Goal: Task Accomplishment & Management: Complete application form

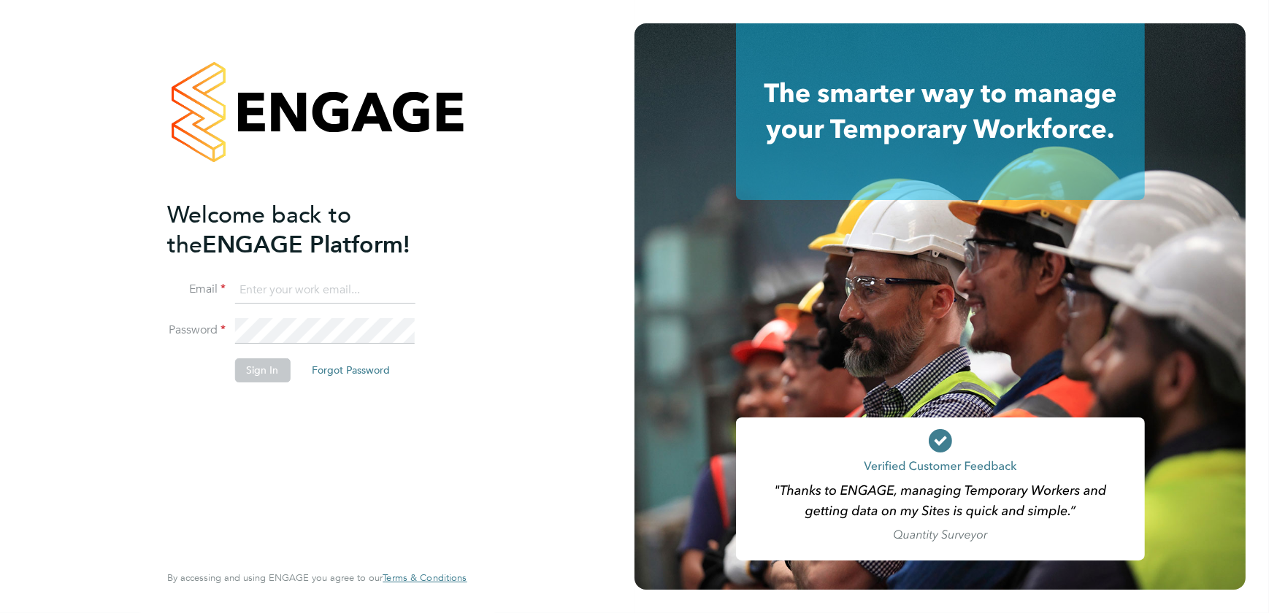
type input "[PERSON_NAME][EMAIL_ADDRESS][DOMAIN_NAME]"
click at [255, 378] on button "Sign In" at bounding box center [261, 370] width 55 height 23
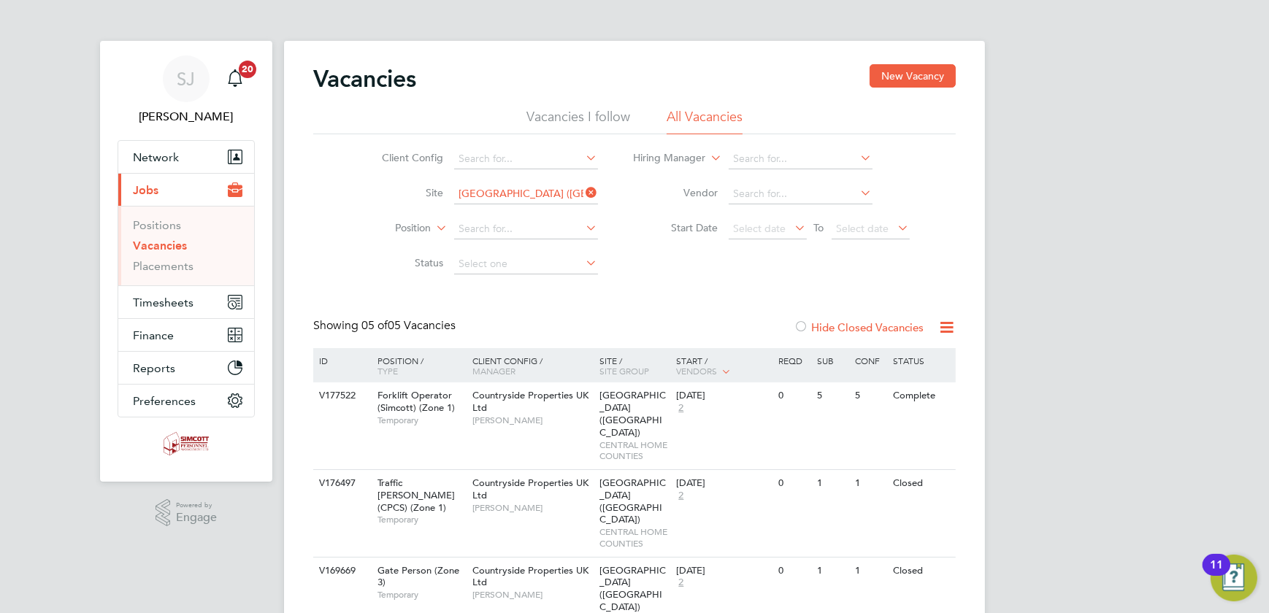
click at [165, 307] on span "Timesheets" at bounding box center [163, 303] width 61 height 14
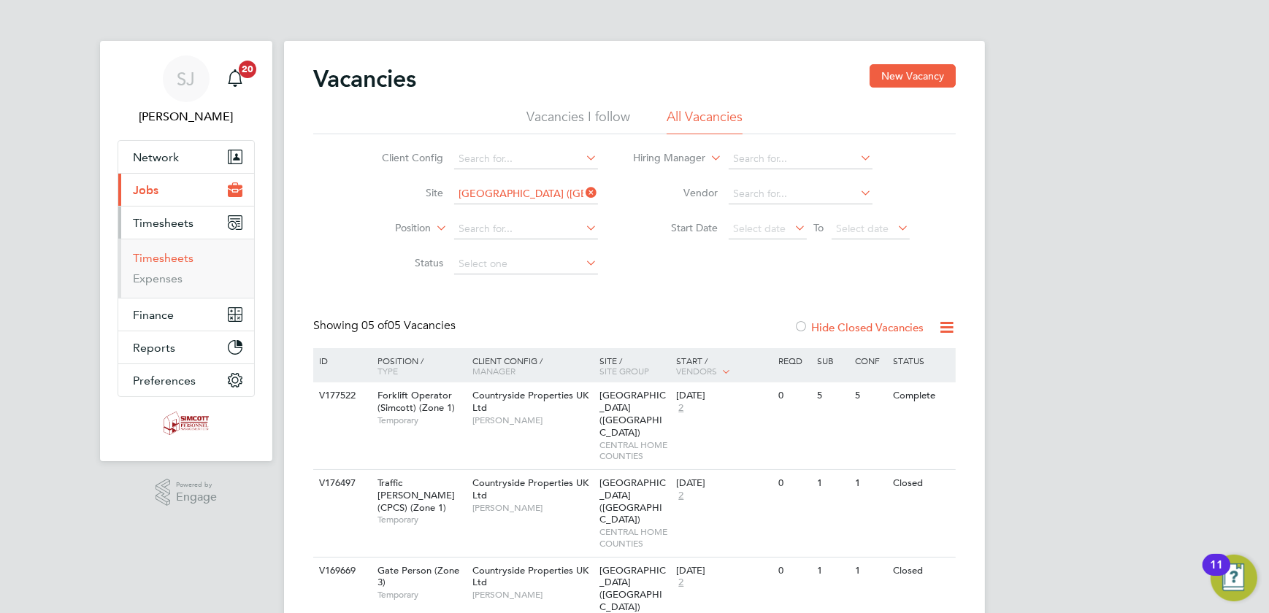
click at [155, 256] on link "Timesheets" at bounding box center [163, 258] width 61 height 14
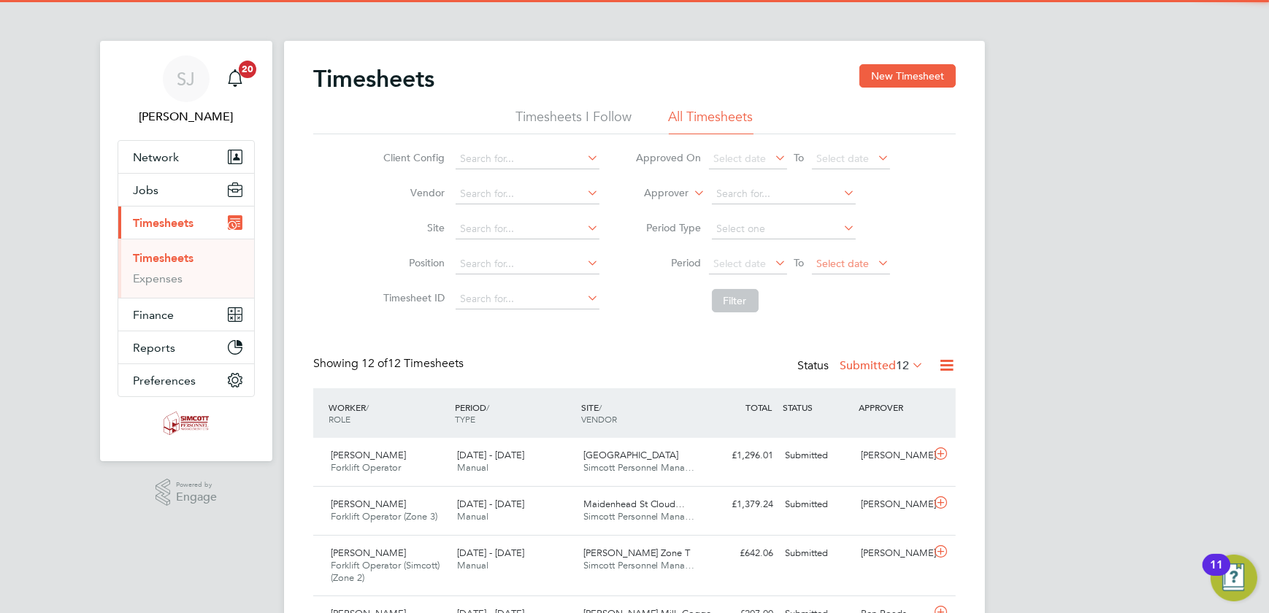
click at [844, 256] on span "Select date" at bounding box center [851, 265] width 78 height 20
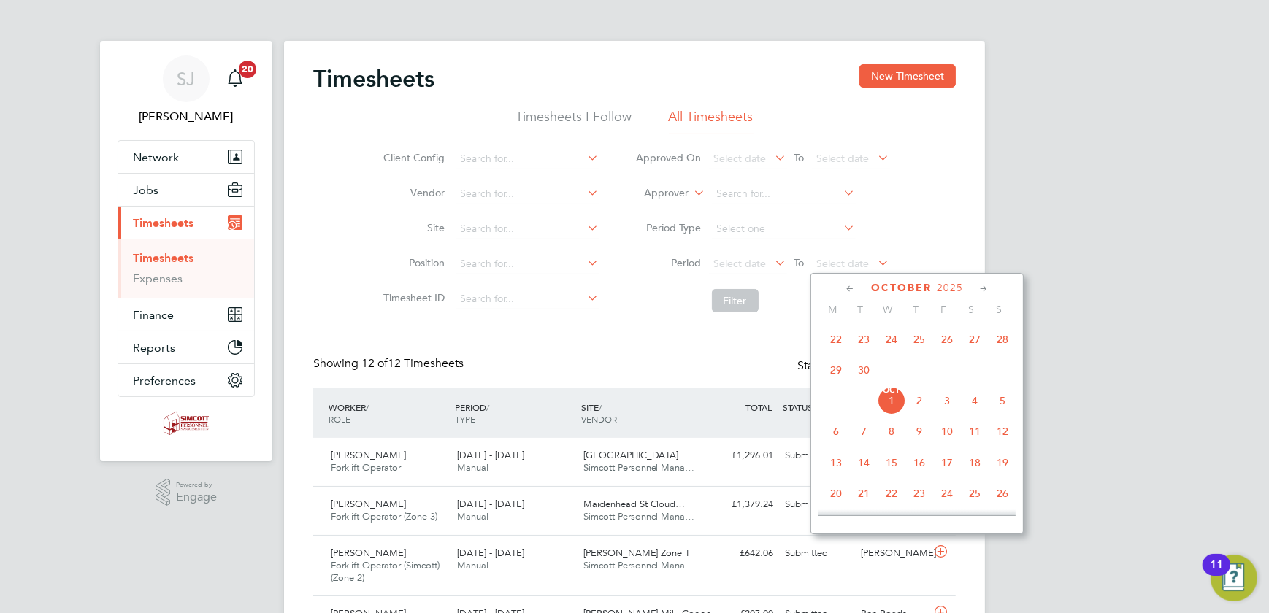
click at [1007, 342] on span "28" at bounding box center [1003, 340] width 28 height 28
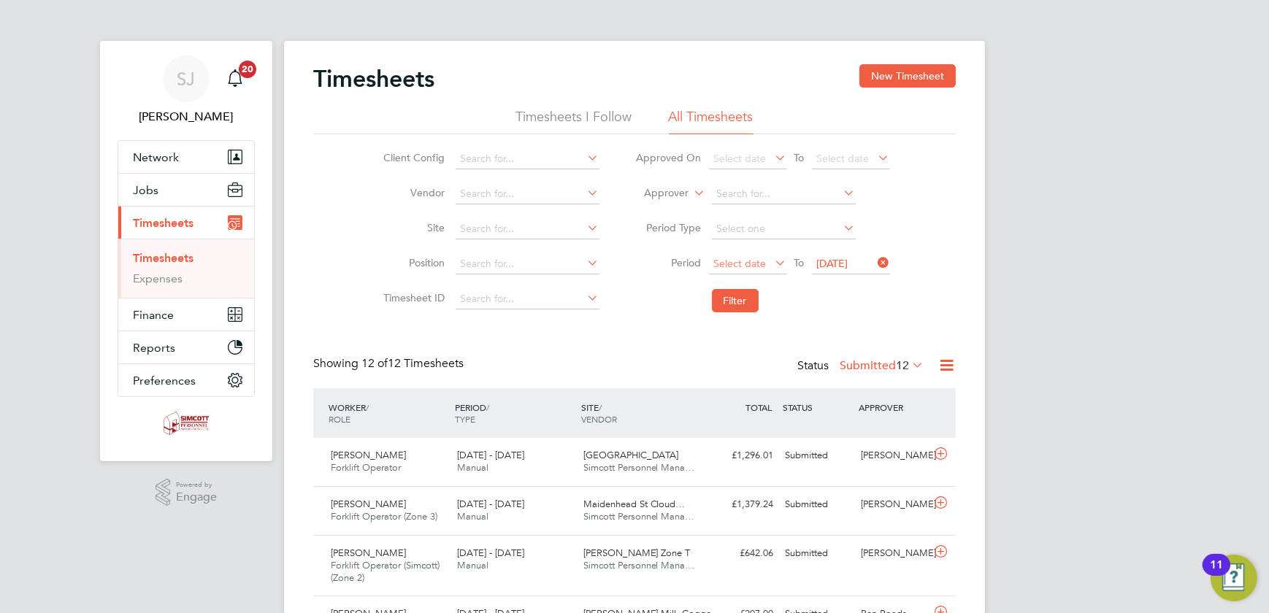
click at [737, 265] on span "Select date" at bounding box center [740, 263] width 53 height 13
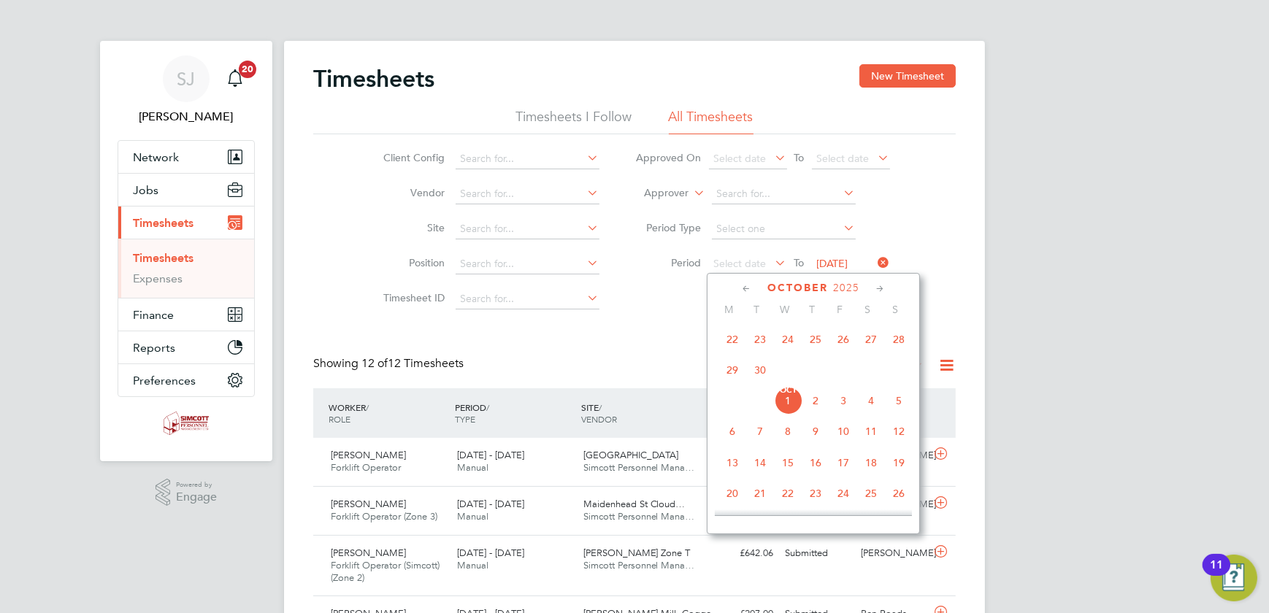
click at [738, 340] on span "22" at bounding box center [733, 340] width 28 height 28
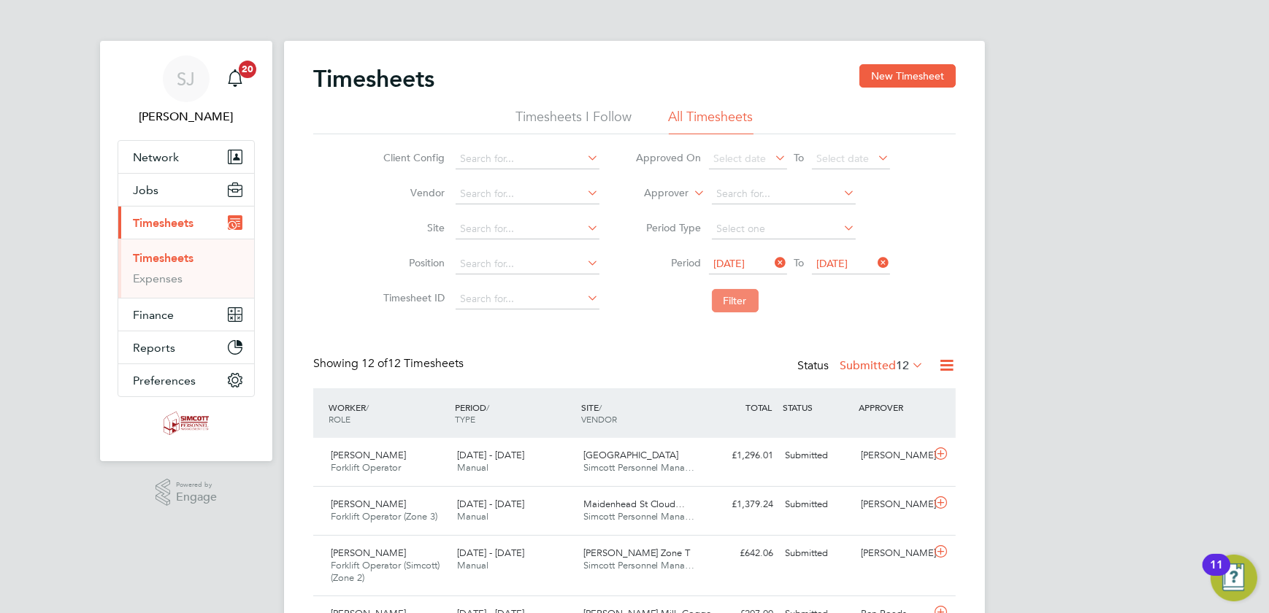
click at [737, 304] on button "Filter" at bounding box center [735, 300] width 47 height 23
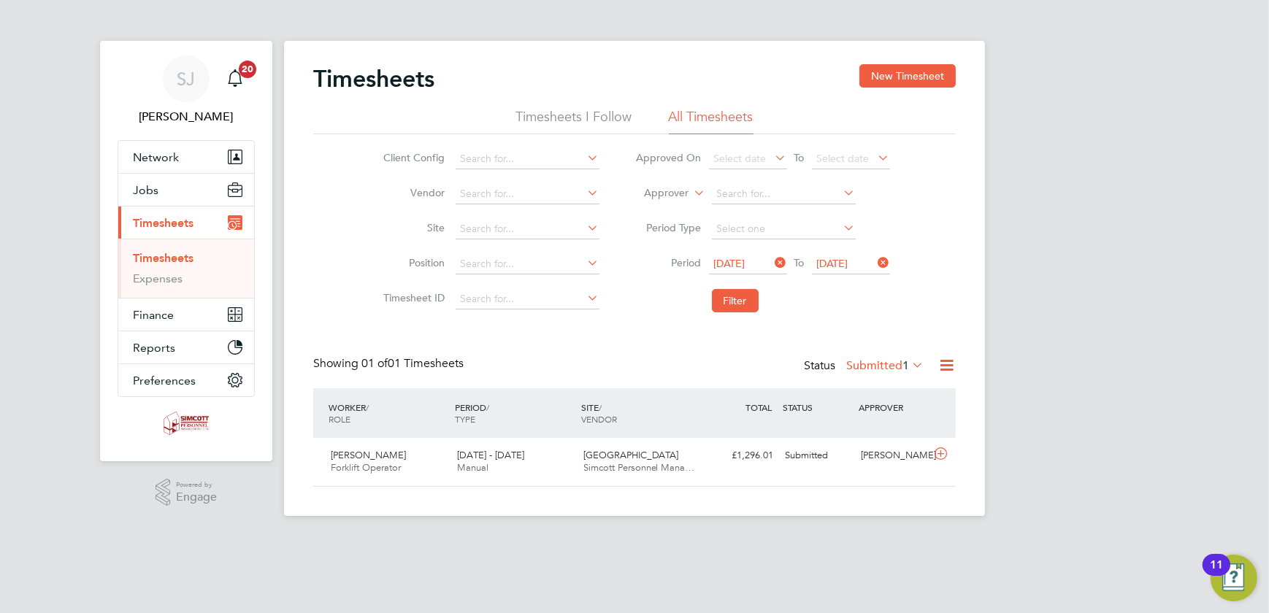
click at [866, 361] on label "Submitted 1" at bounding box center [884, 366] width 77 height 15
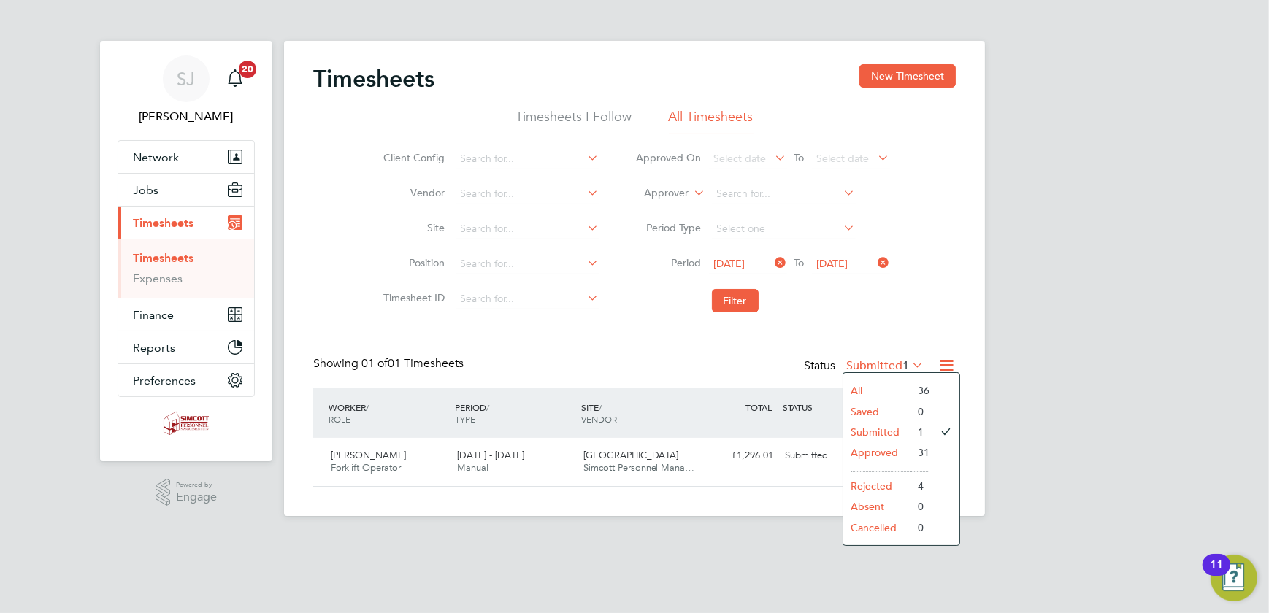
click at [850, 388] on li "All" at bounding box center [876, 390] width 67 height 20
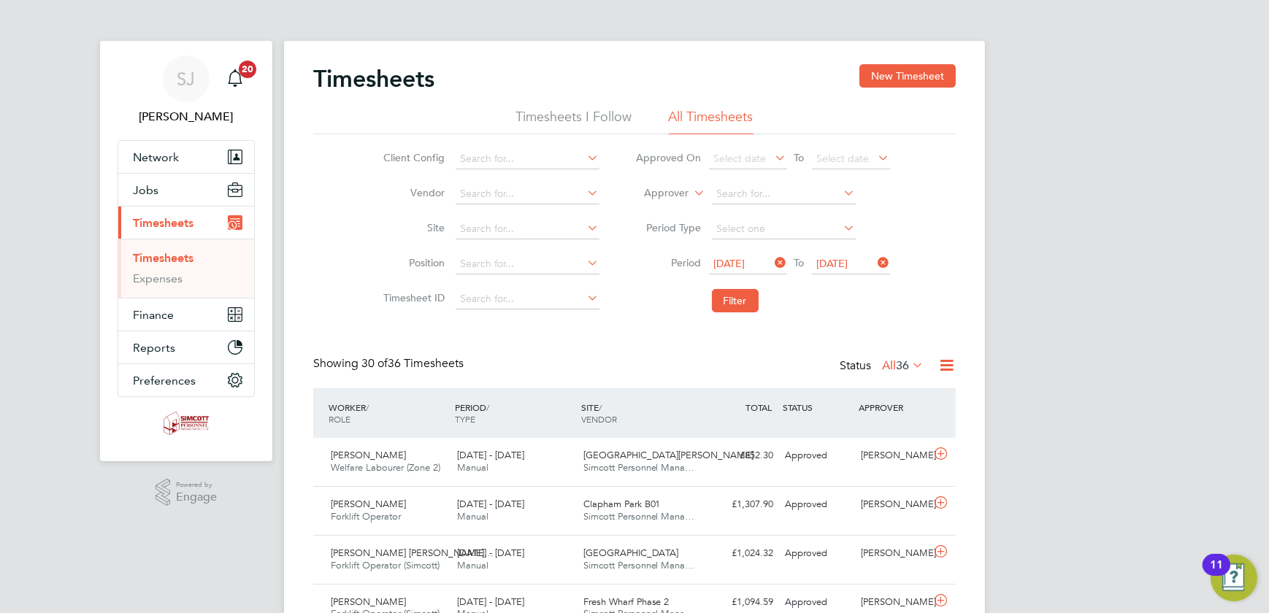
click at [903, 365] on span "36" at bounding box center [902, 366] width 13 height 15
click at [891, 429] on li "Submitted" at bounding box center [895, 432] width 67 height 20
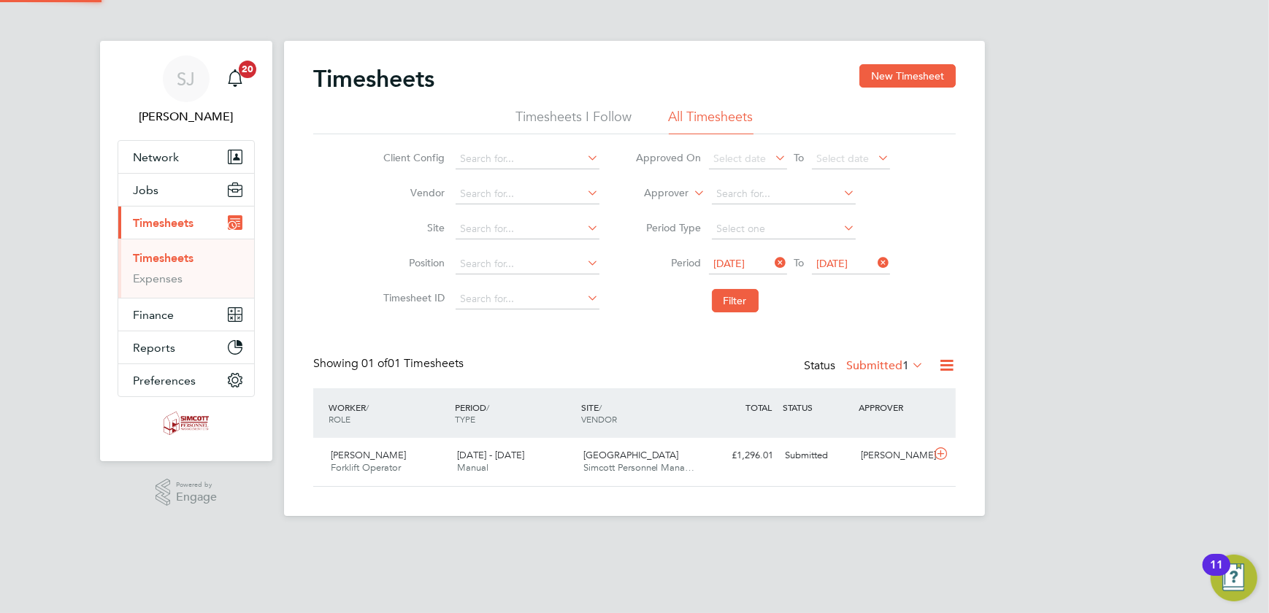
scroll to position [37, 126]
click at [724, 304] on button "Filter" at bounding box center [735, 300] width 47 height 23
click at [155, 185] on span "Jobs" at bounding box center [146, 190] width 26 height 14
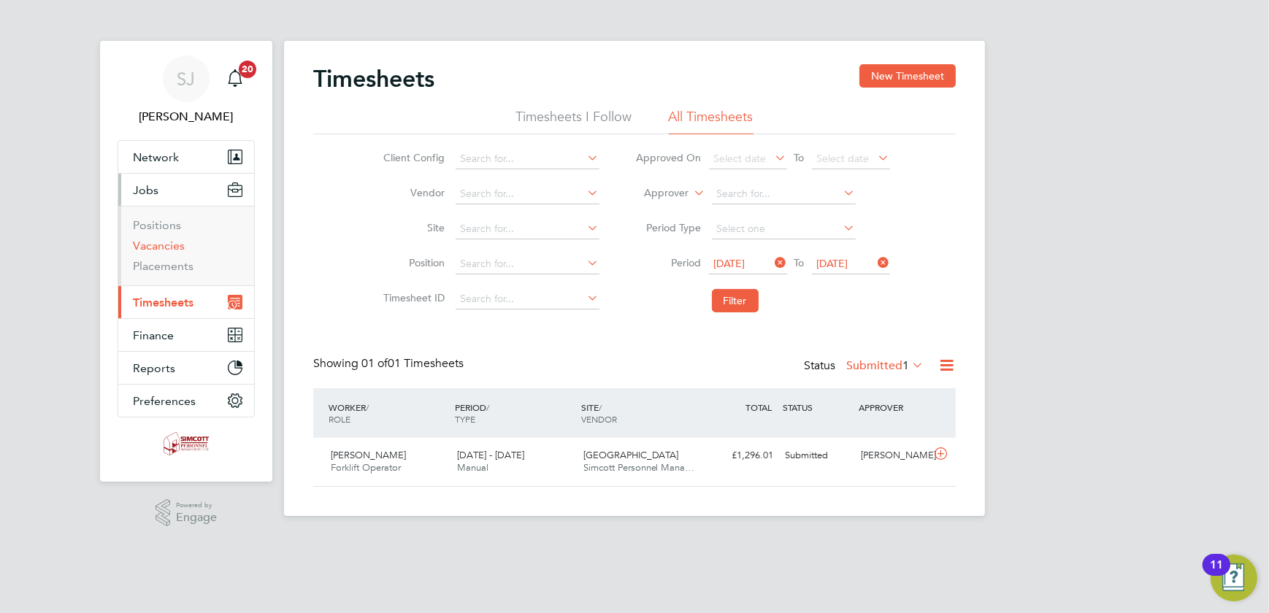
click at [158, 243] on link "Vacancies" at bounding box center [159, 246] width 52 height 14
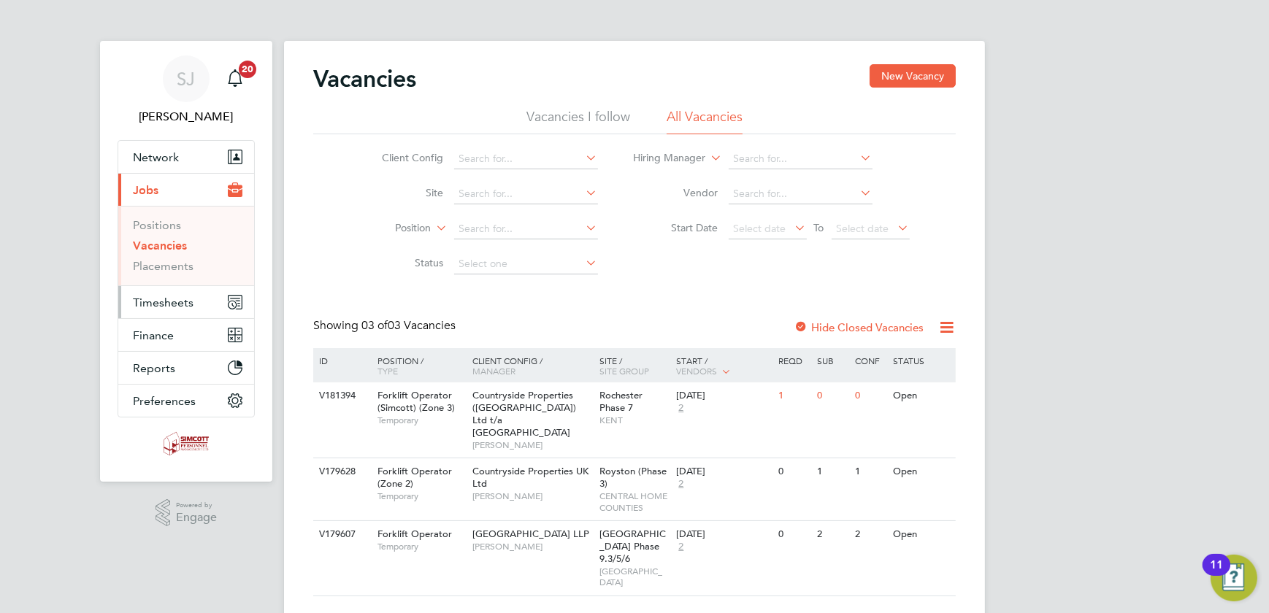
click at [162, 302] on span "Timesheets" at bounding box center [163, 303] width 61 height 14
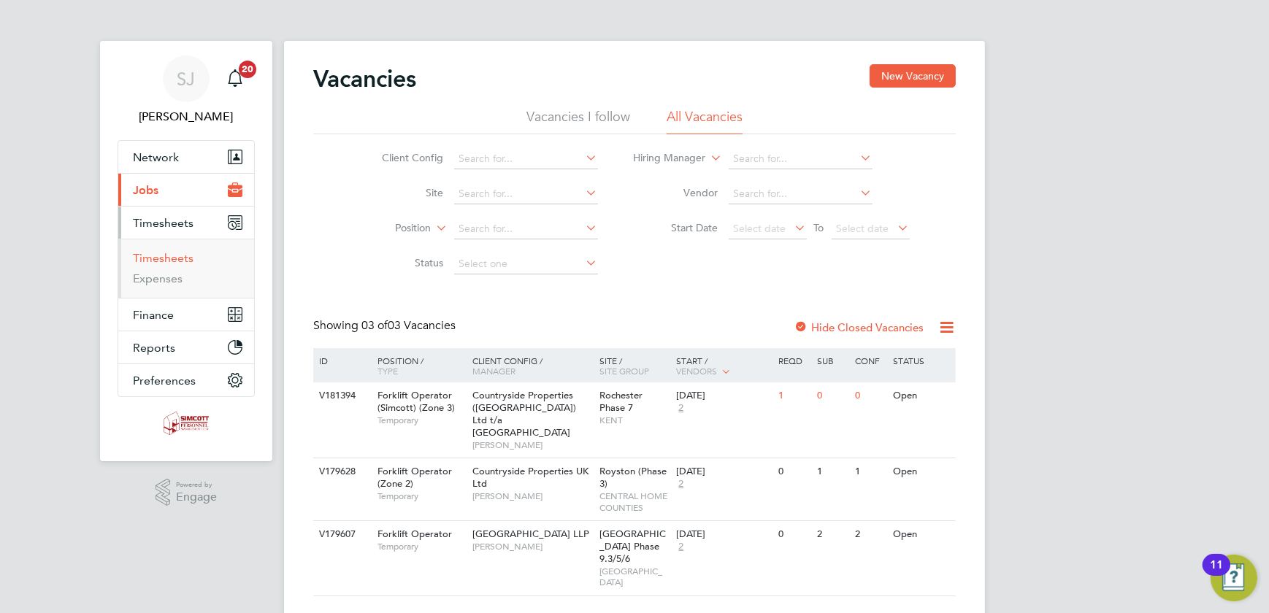
click at [169, 256] on link "Timesheets" at bounding box center [163, 258] width 61 height 14
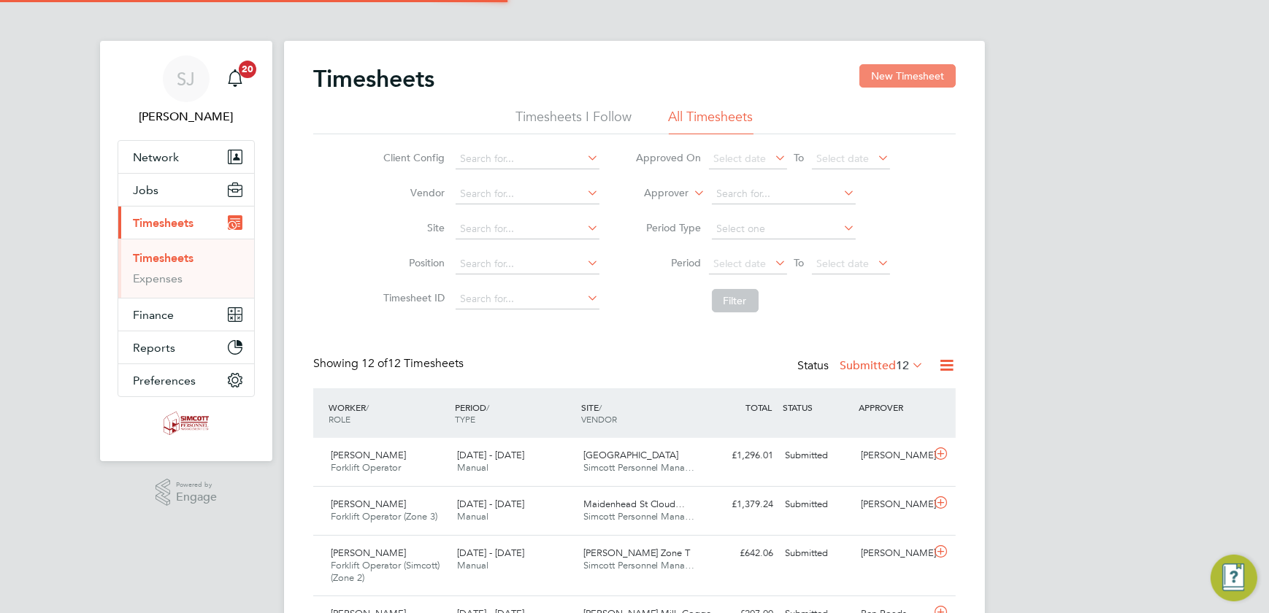
scroll to position [50, 126]
click at [893, 80] on button "New Timesheet" at bounding box center [907, 75] width 96 height 23
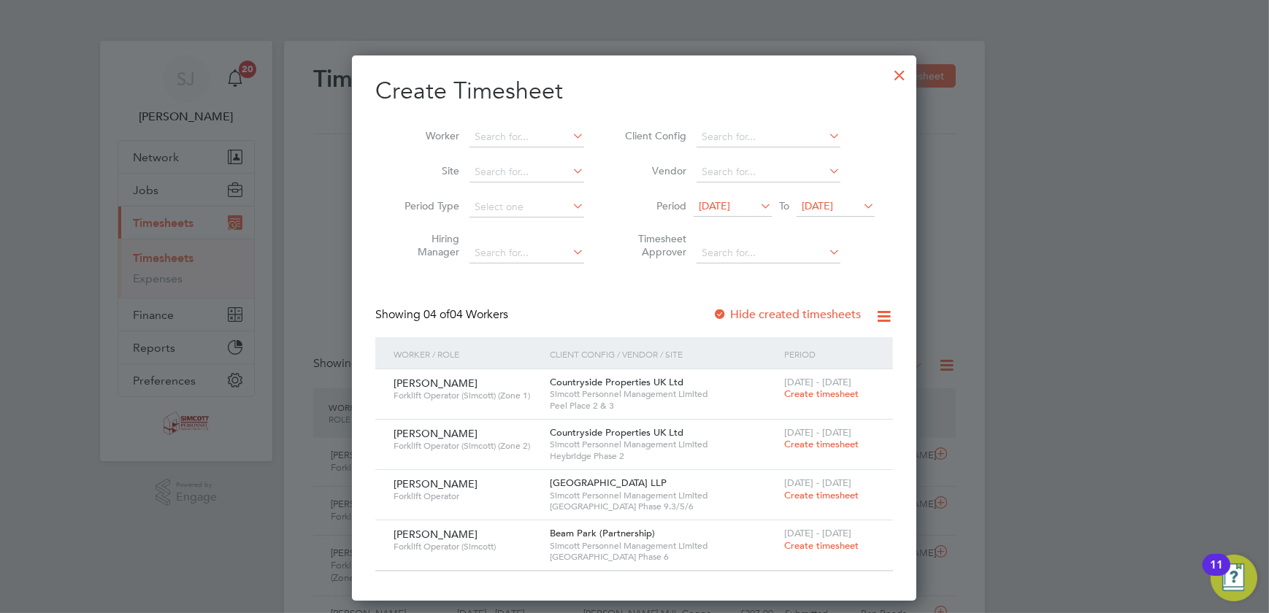
click at [821, 495] on span "Create timesheet" at bounding box center [821, 495] width 74 height 12
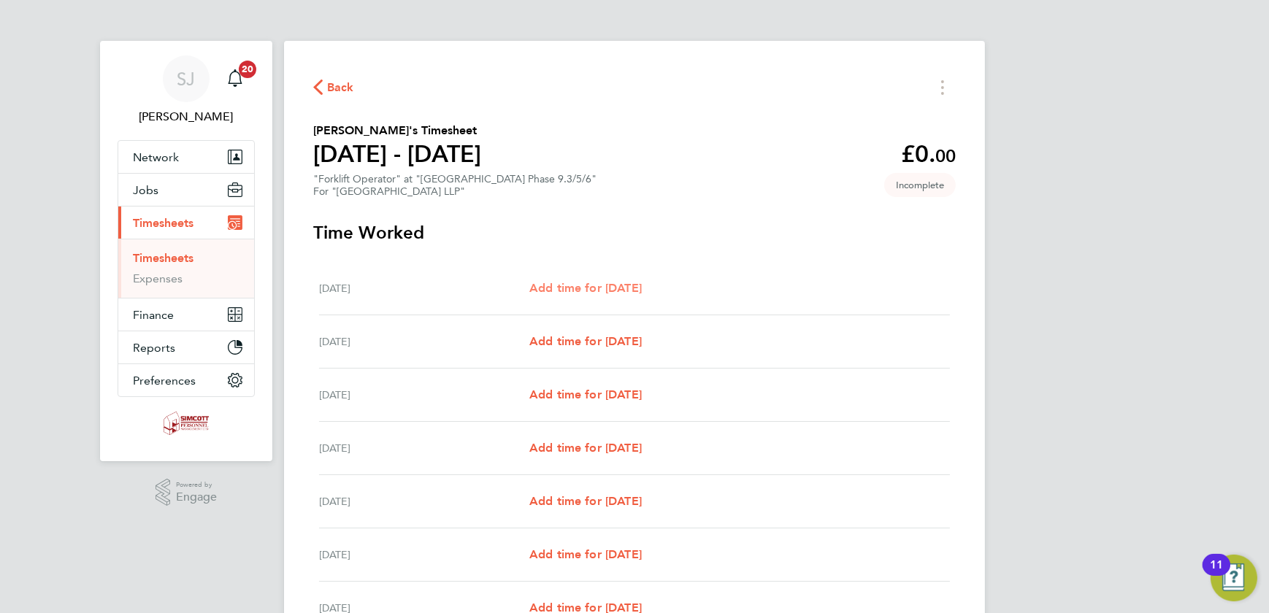
click at [598, 288] on span "Add time for Mon 22 Sep" at bounding box center [585, 288] width 112 height 14
select select "45"
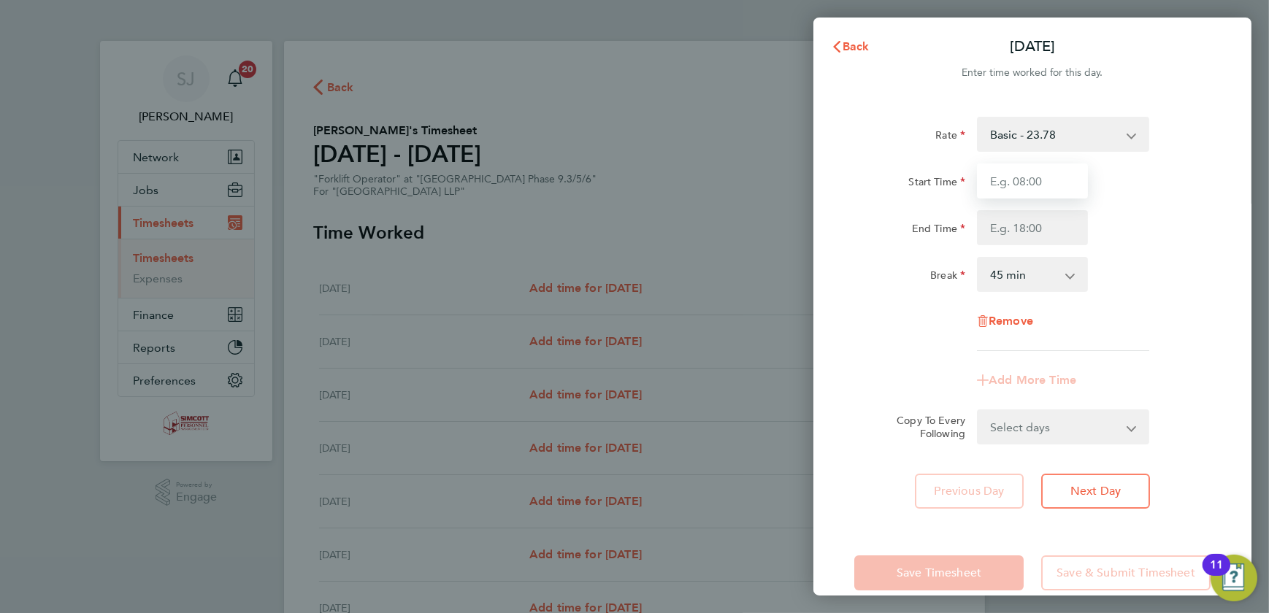
click at [1051, 184] on input "Start Time" at bounding box center [1032, 181] width 111 height 35
type input "07:30"
click at [1034, 226] on input "End Time" at bounding box center [1032, 227] width 111 height 35
type input "17:30"
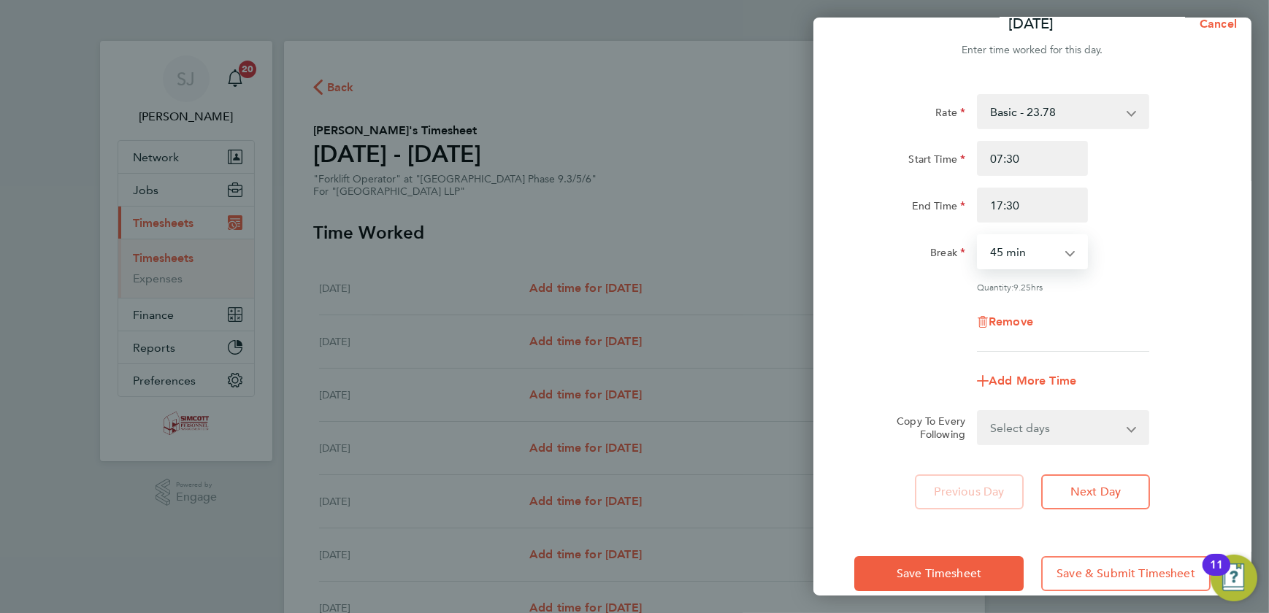
drag, startPoint x: 1040, startPoint y: 247, endPoint x: 1038, endPoint y: 257, distance: 10.3
click at [1040, 247] on select "0 min 15 min 30 min 45 min 60 min 75 min 90 min" at bounding box center [1023, 252] width 91 height 32
select select "30"
click at [978, 236] on select "0 min 15 min 30 min 45 min 60 min 75 min 90 min" at bounding box center [1023, 252] width 91 height 32
click at [1089, 425] on select "Select days Day Weekday (Mon-Fri) Weekend (Sat-Sun) Tuesday Wednesday Thursday …" at bounding box center [1054, 428] width 153 height 32
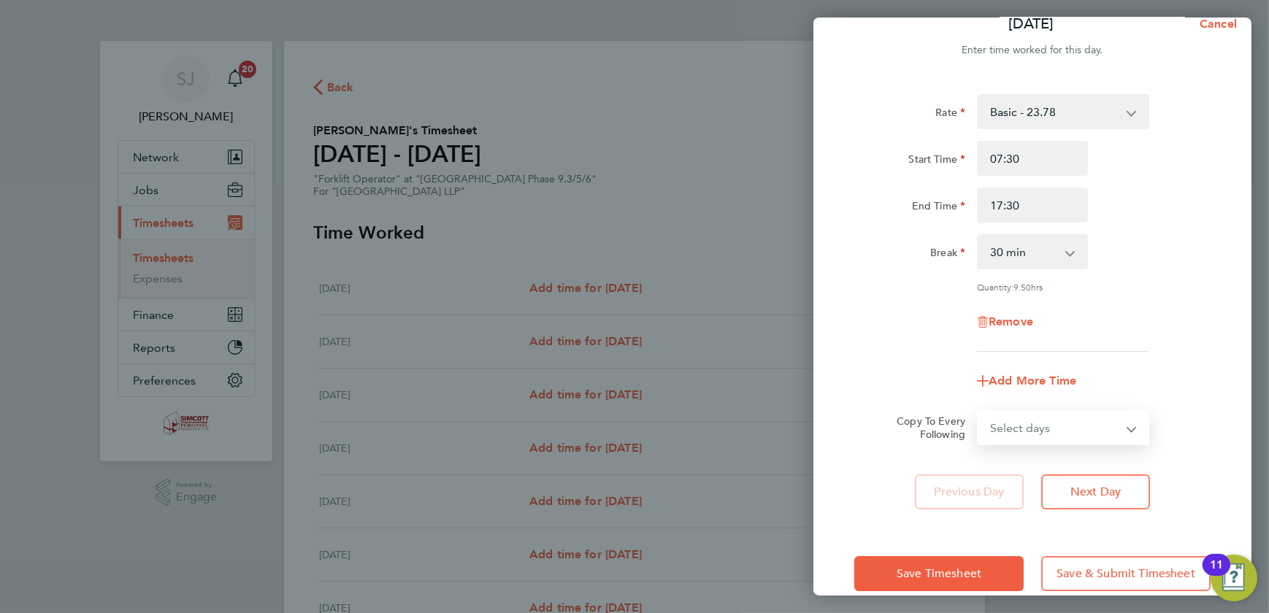
select select "WEEKDAY"
click at [978, 412] on select "Select days Day Weekday (Mon-Fri) Weekend (Sat-Sun) Tuesday Wednesday Thursday …" at bounding box center [1054, 428] width 153 height 32
select select "2025-09-28"
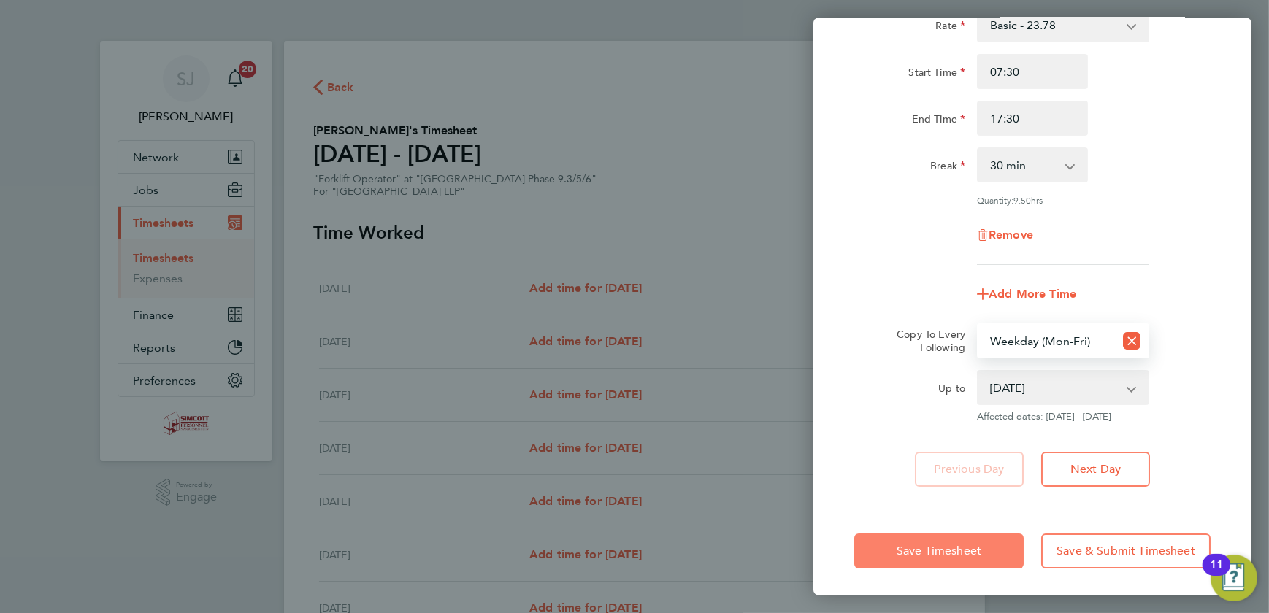
click at [963, 548] on span "Save Timesheet" at bounding box center [939, 551] width 85 height 15
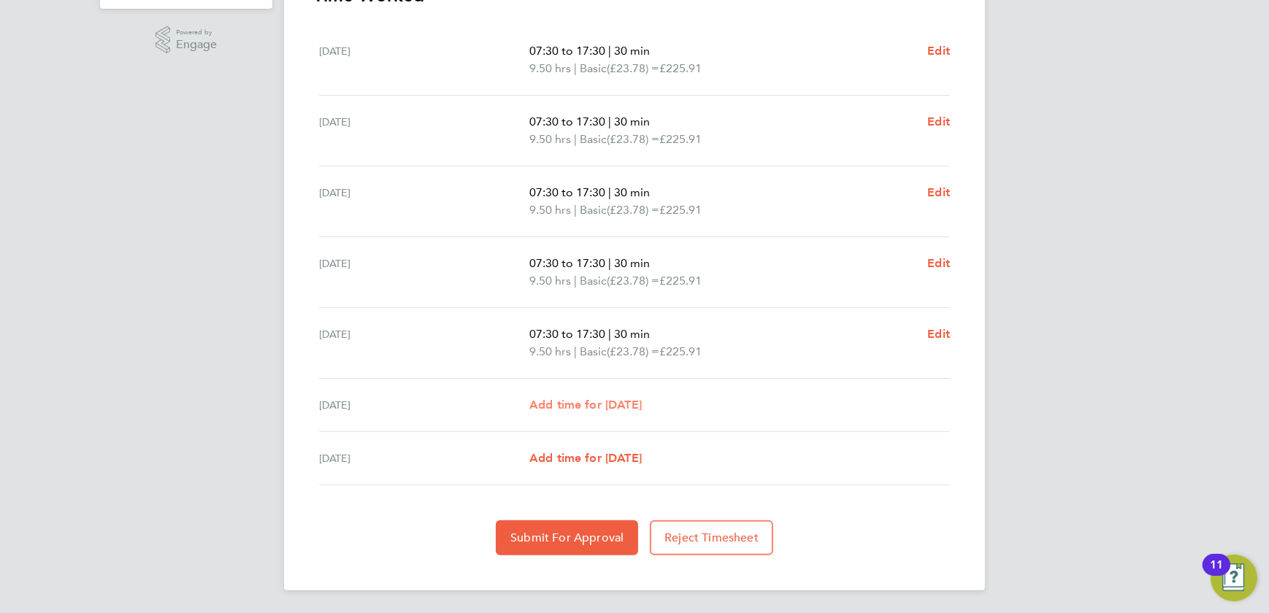
click at [602, 402] on span "Add time for Sat 27 Sep" at bounding box center [585, 405] width 112 height 14
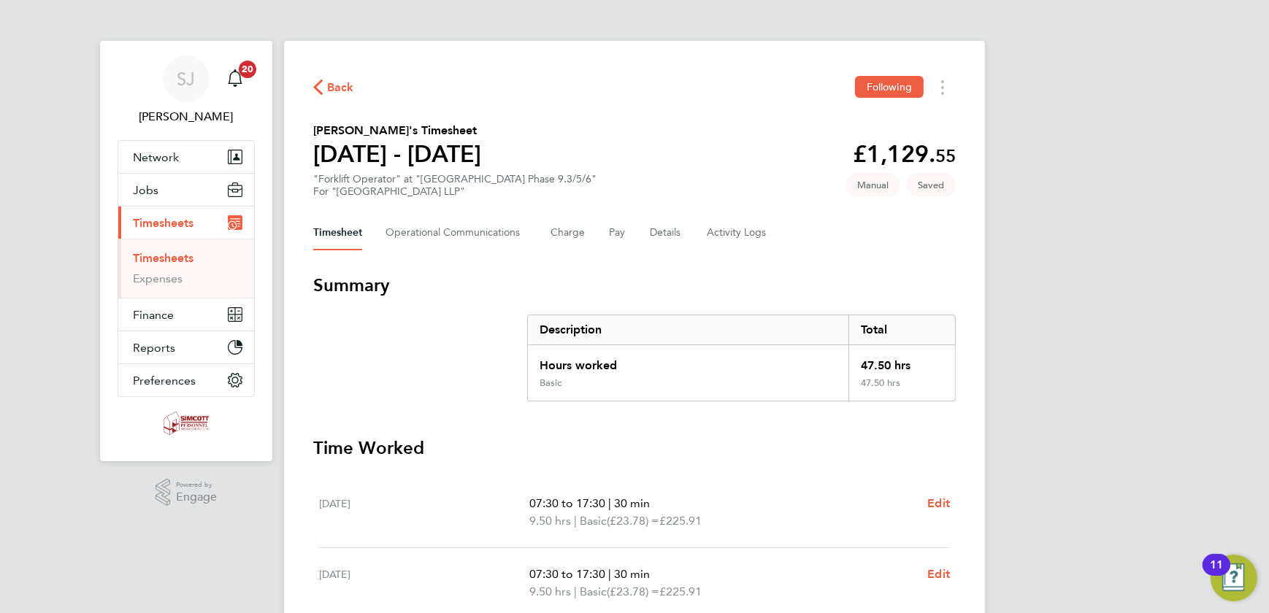
select select "45"
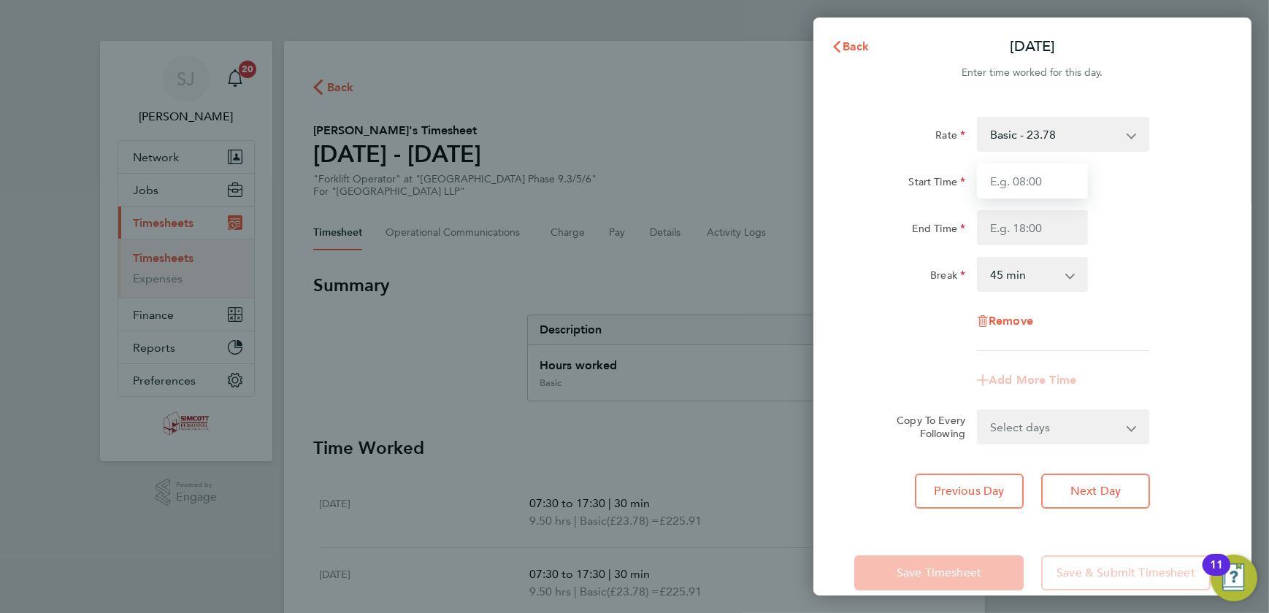
click at [1024, 171] on input "Start Time" at bounding box center [1032, 181] width 111 height 35
type input "07:30"
click at [1037, 230] on input "End Time" at bounding box center [1032, 227] width 111 height 35
type input "13:00"
click at [1023, 276] on select "0 min 15 min 30 min 45 min 60 min 75 min 90 min" at bounding box center [1023, 274] width 91 height 32
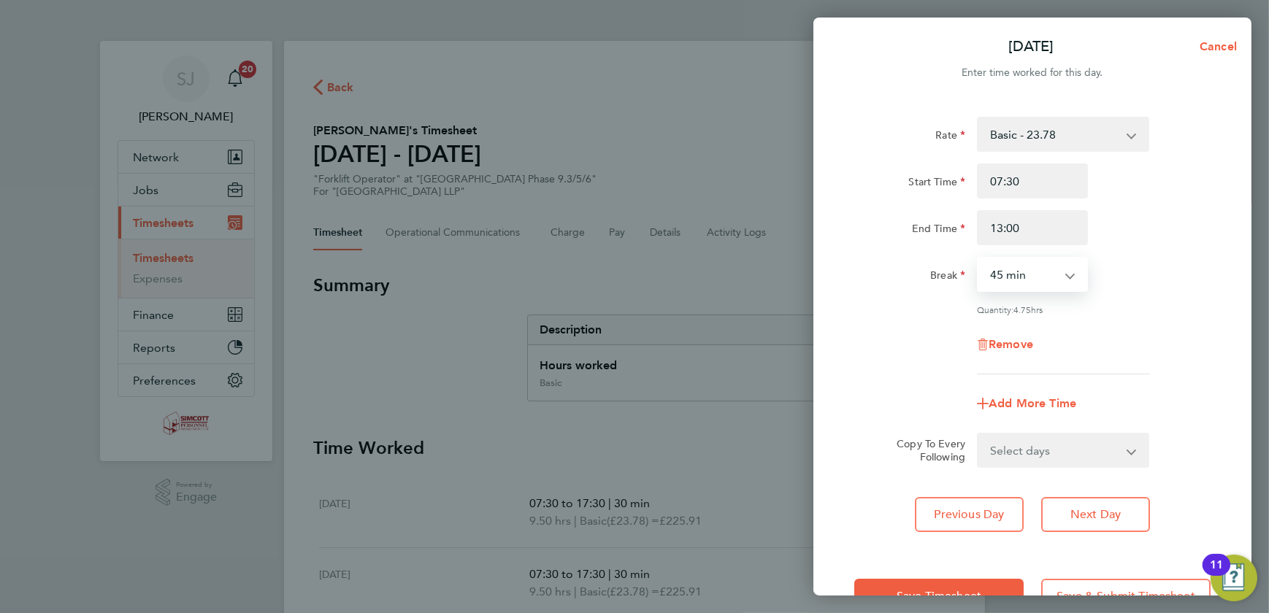
select select "30"
click at [978, 258] on select "0 min 15 min 30 min 45 min 60 min 75 min 90 min" at bounding box center [1023, 274] width 91 height 32
click at [924, 584] on button "Save Timesheet" at bounding box center [938, 596] width 169 height 35
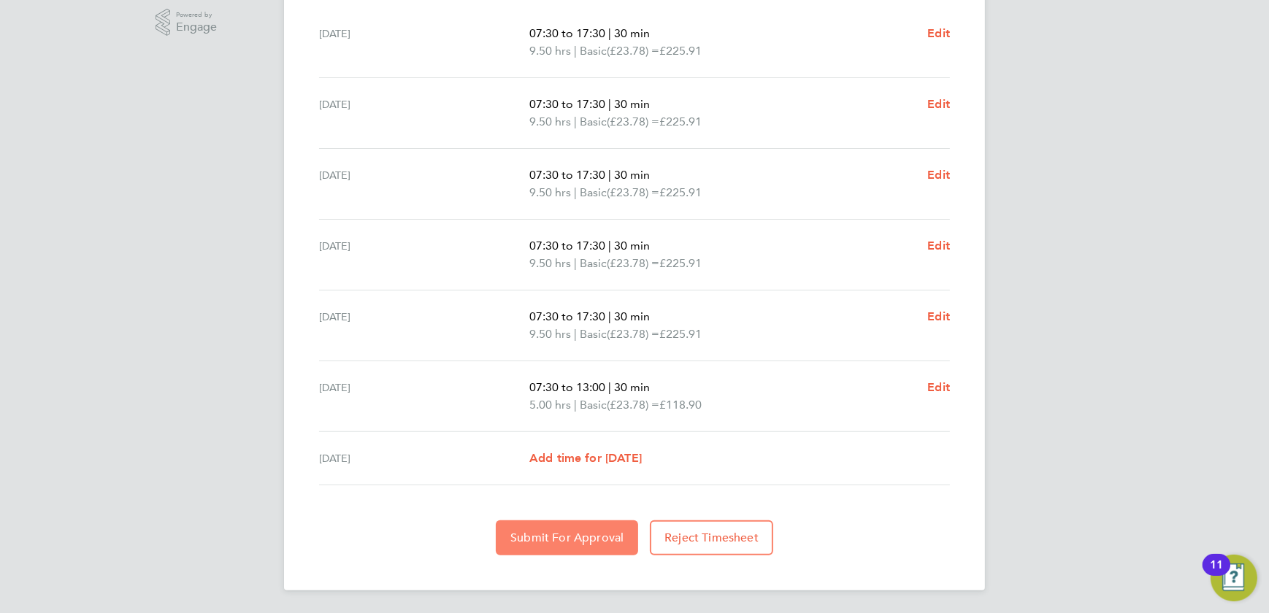
click at [584, 532] on span "Submit For Approval" at bounding box center [566, 538] width 113 height 15
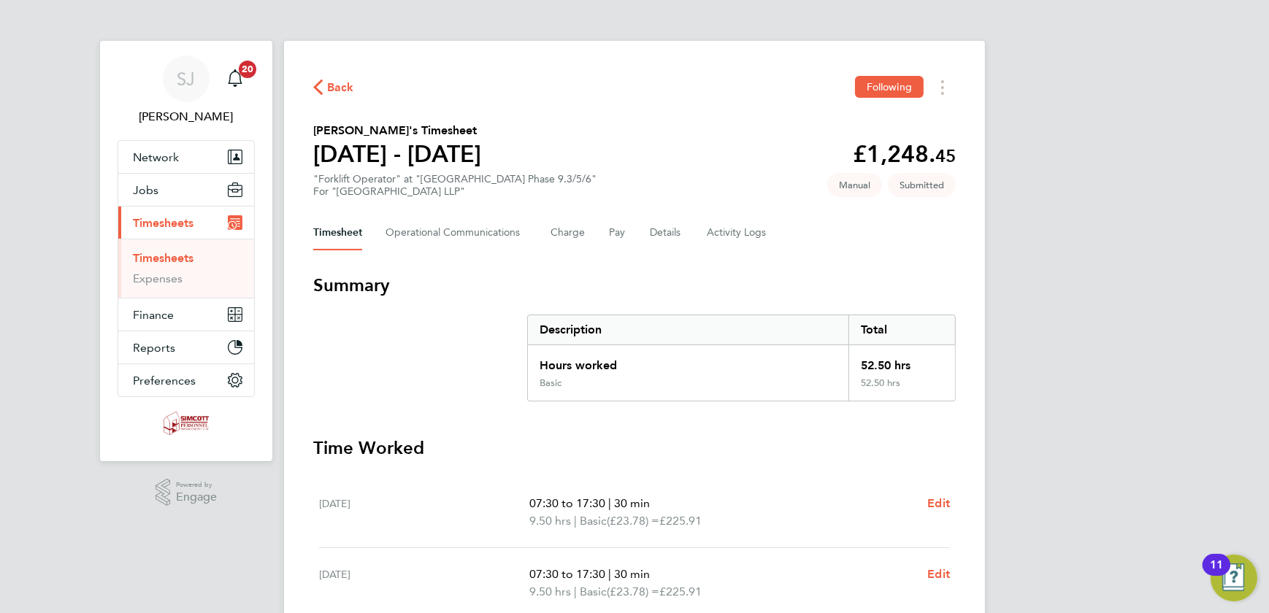
click at [166, 256] on link "Timesheets" at bounding box center [163, 258] width 61 height 14
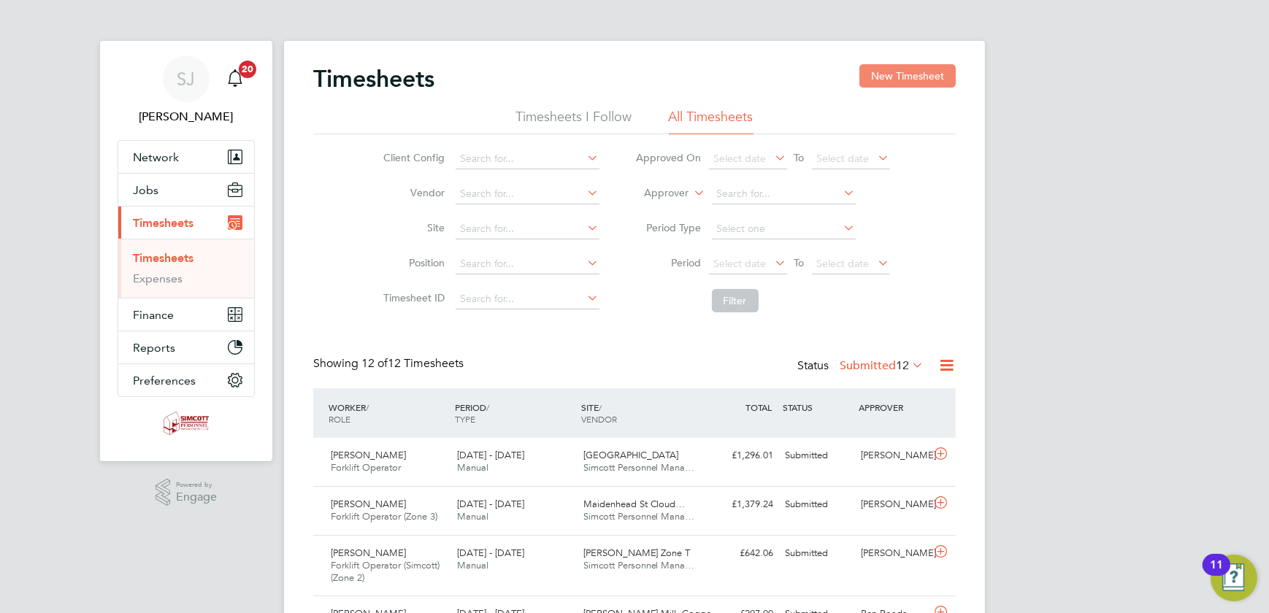
click at [919, 80] on button "New Timesheet" at bounding box center [907, 75] width 96 height 23
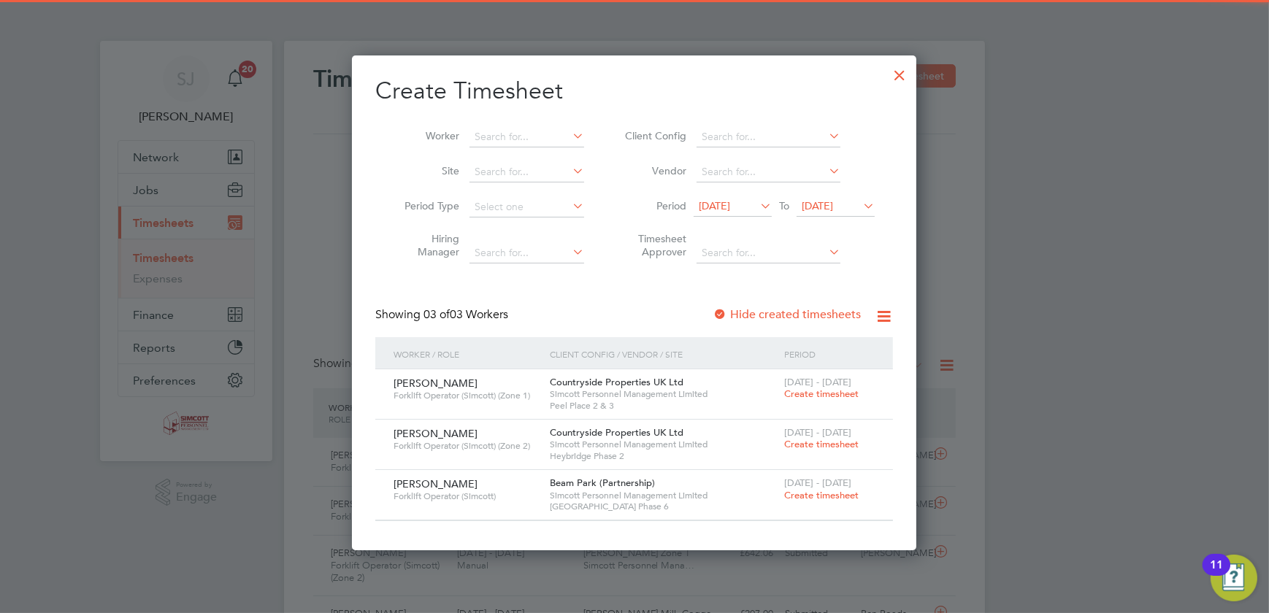
click at [824, 205] on span "24 Sep 2025" at bounding box center [817, 205] width 31 height 13
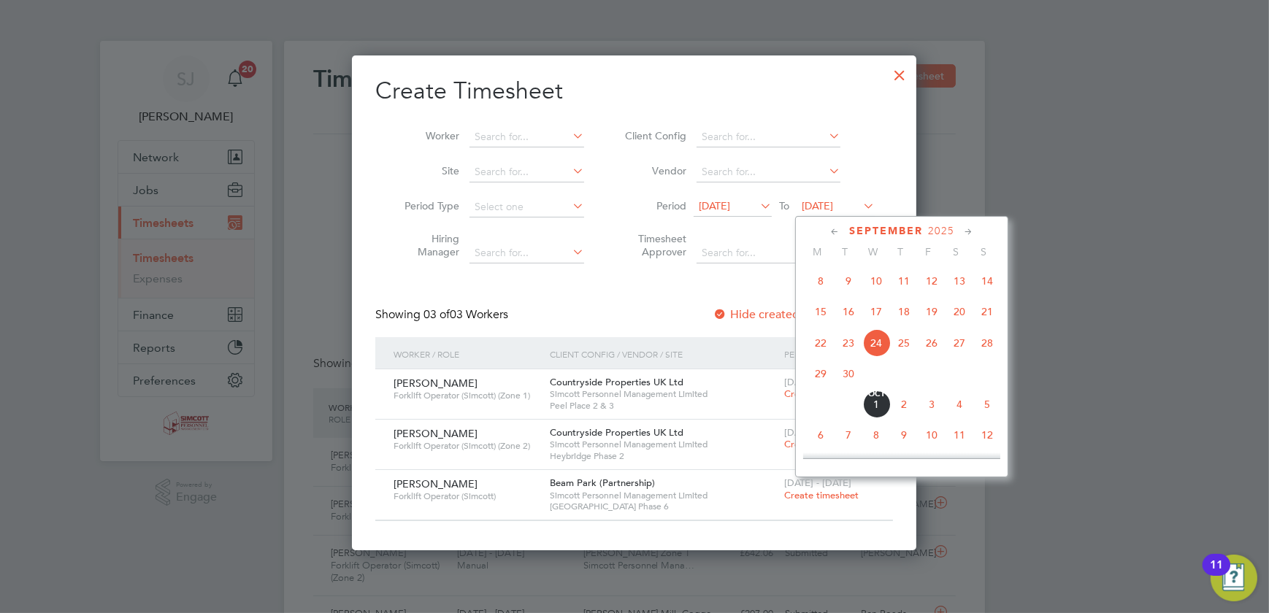
click at [989, 340] on span "28" at bounding box center [987, 343] width 28 height 28
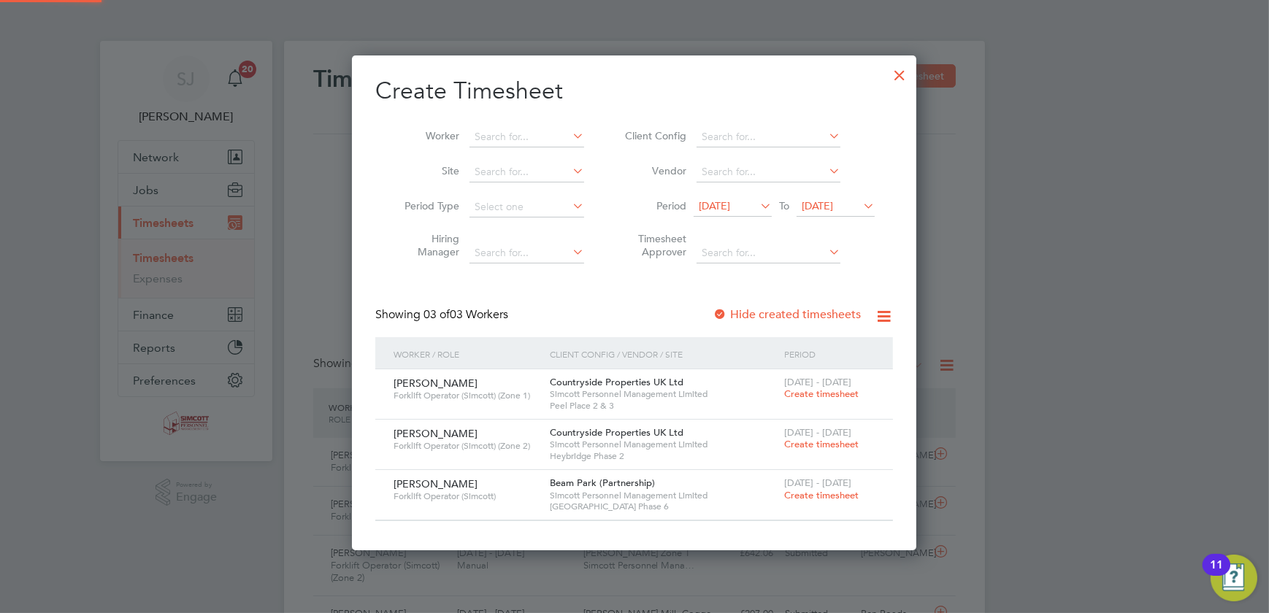
click at [730, 202] on span "17 Sep 2025" at bounding box center [714, 205] width 31 height 13
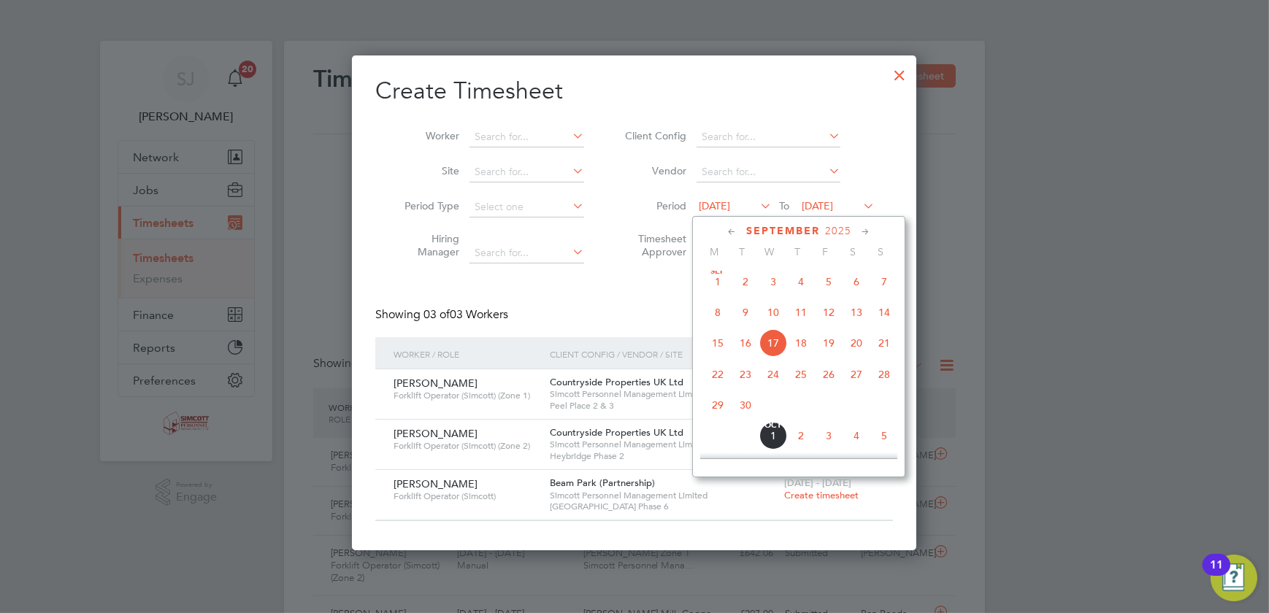
click at [719, 374] on span "22" at bounding box center [718, 375] width 28 height 28
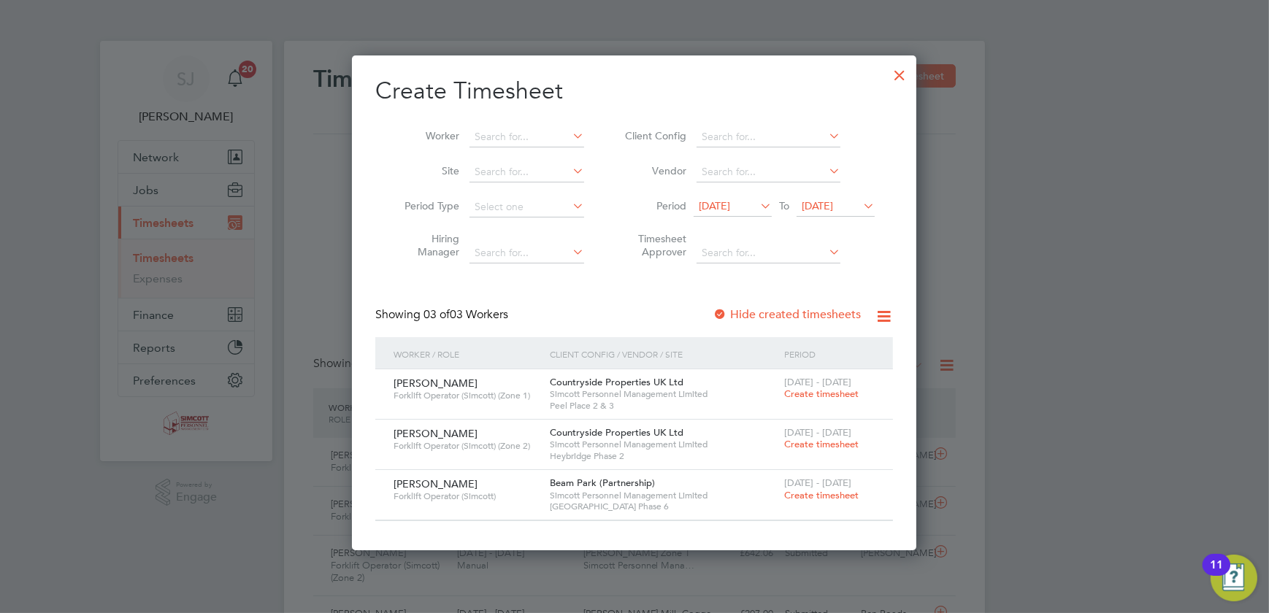
click at [821, 395] on span "Create timesheet" at bounding box center [821, 394] width 74 height 12
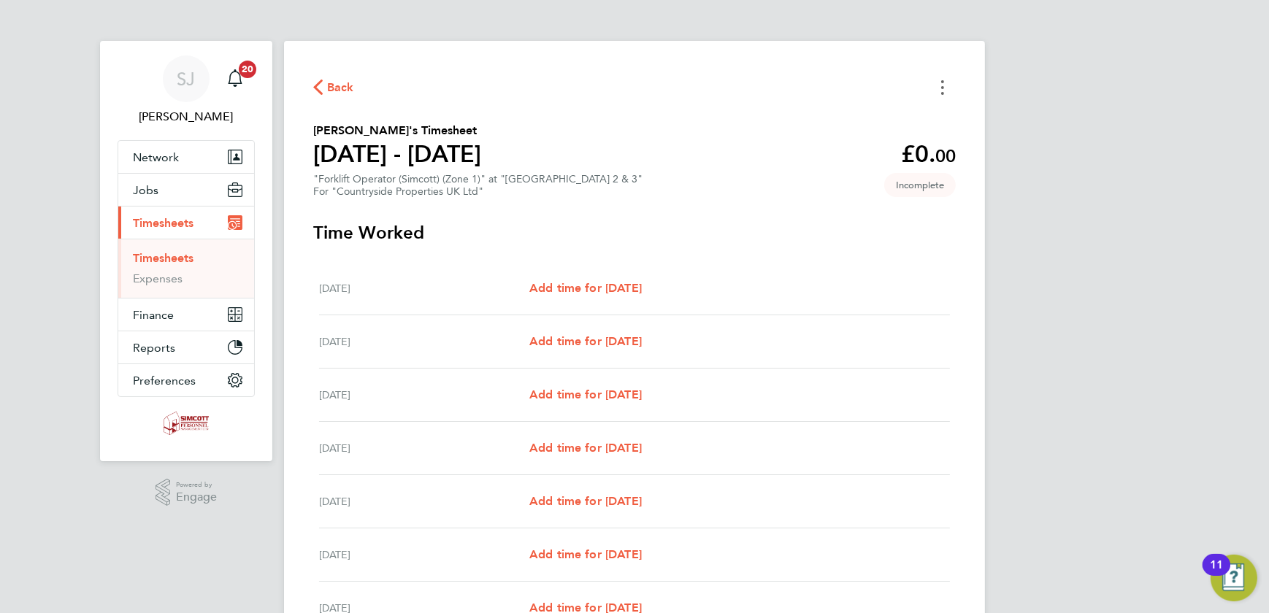
click at [946, 88] on button "Timesheets Menu" at bounding box center [943, 87] width 26 height 23
click at [848, 120] on button "Mark as absent" at bounding box center [868, 119] width 175 height 29
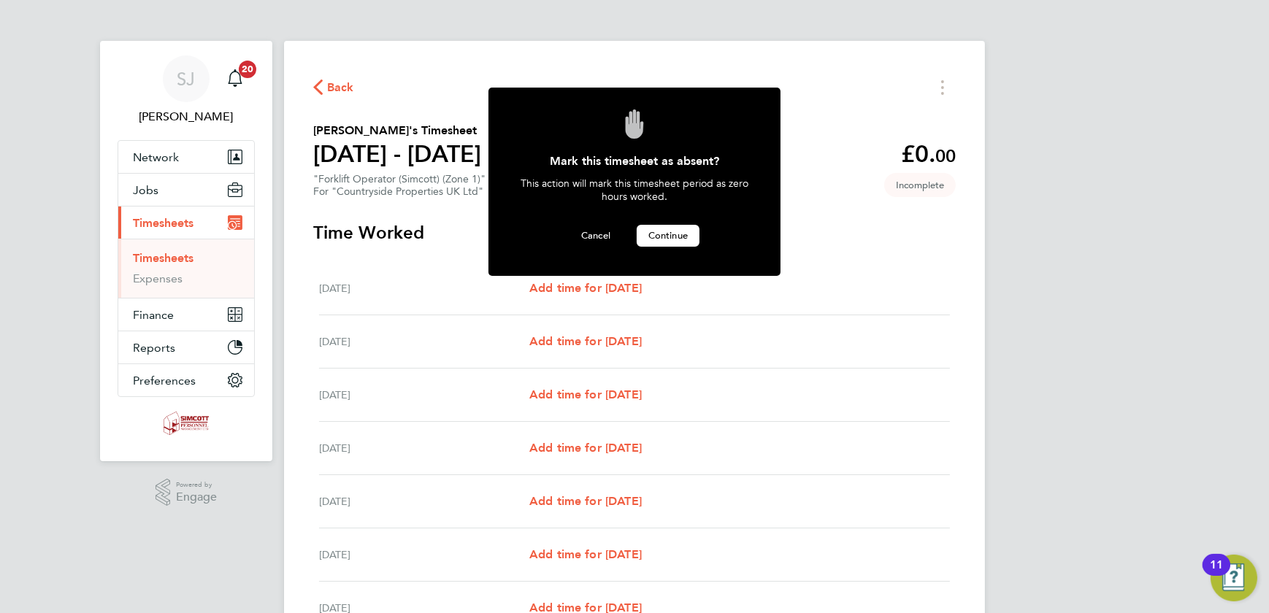
click at [639, 235] on button "Continue" at bounding box center [668, 236] width 63 height 22
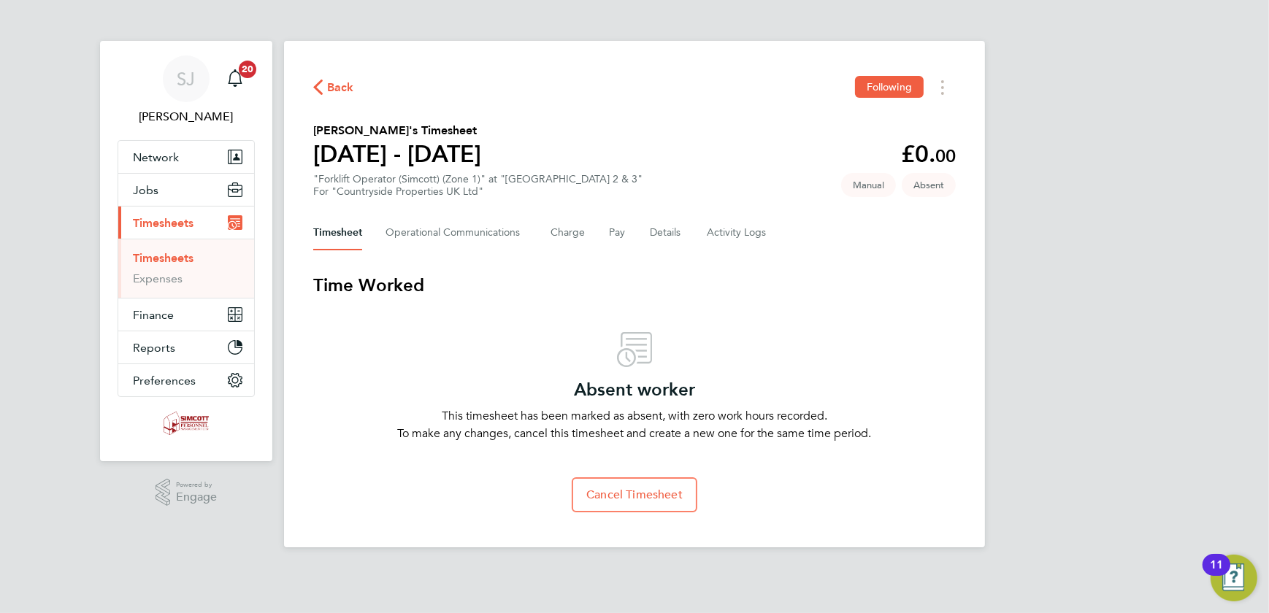
click at [156, 223] on span "Timesheets" at bounding box center [163, 223] width 61 height 14
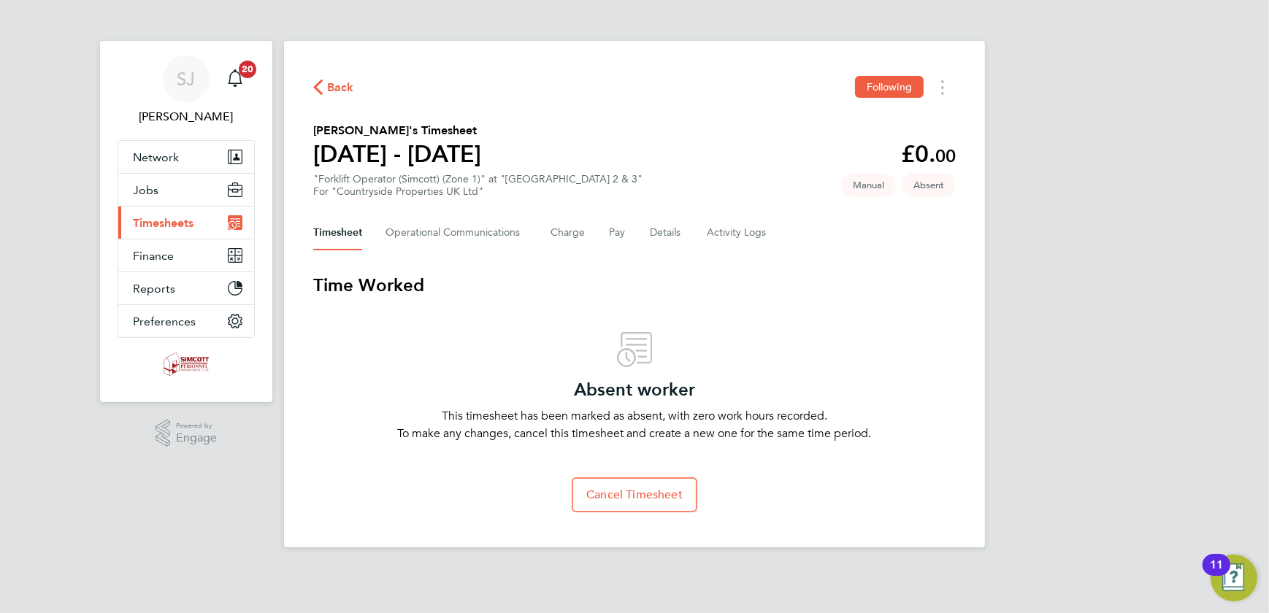
click at [157, 225] on span "Timesheets" at bounding box center [163, 223] width 61 height 14
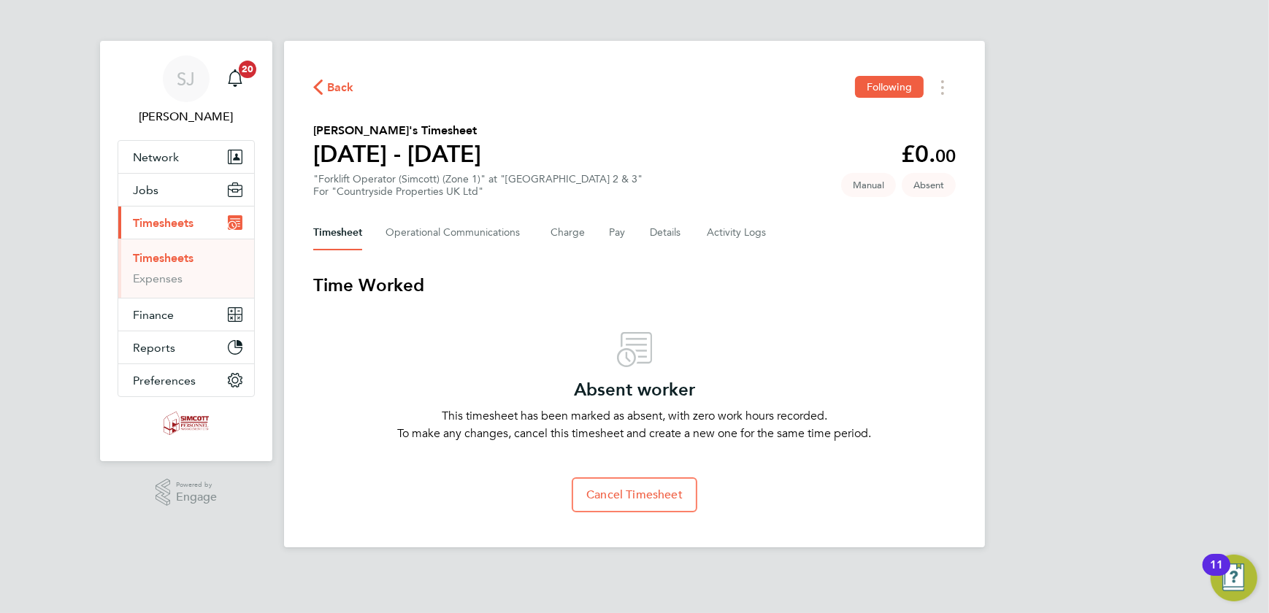
click at [156, 257] on link "Timesheets" at bounding box center [163, 258] width 61 height 14
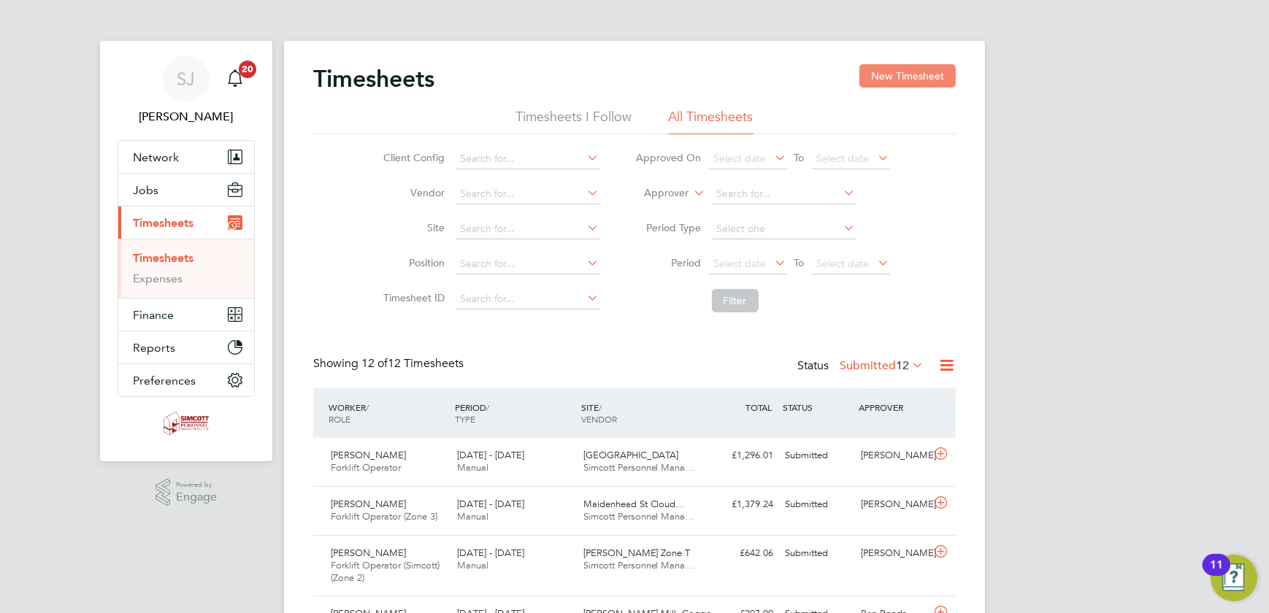
click at [908, 72] on button "New Timesheet" at bounding box center [907, 75] width 96 height 23
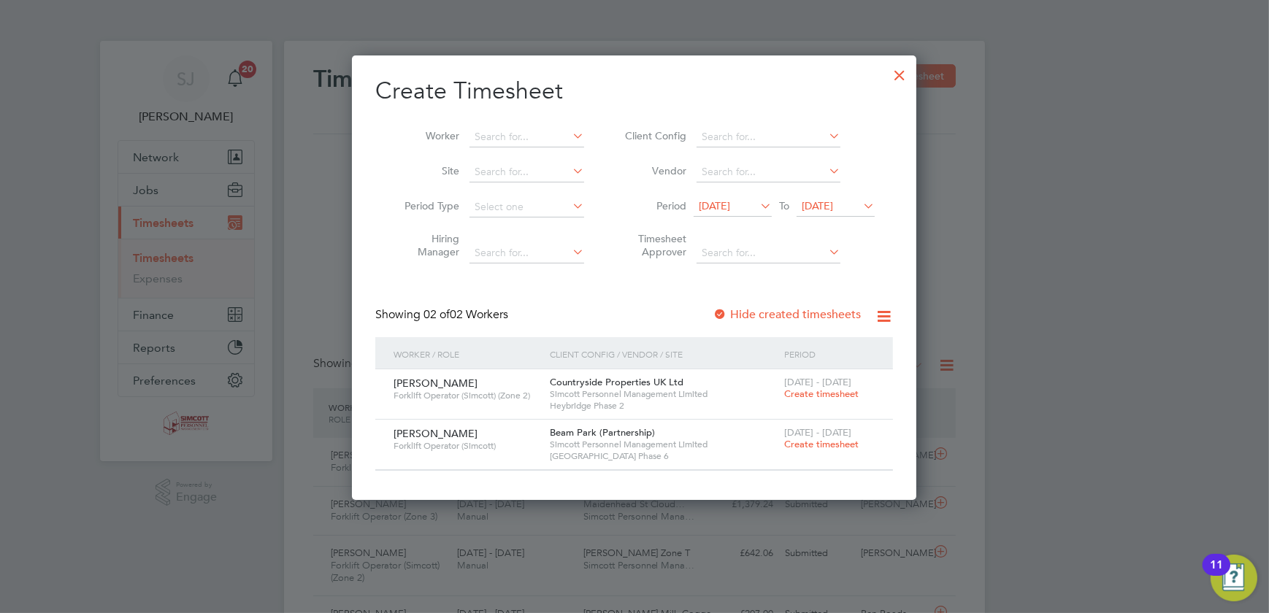
click at [797, 394] on span "Create timesheet" at bounding box center [821, 394] width 74 height 12
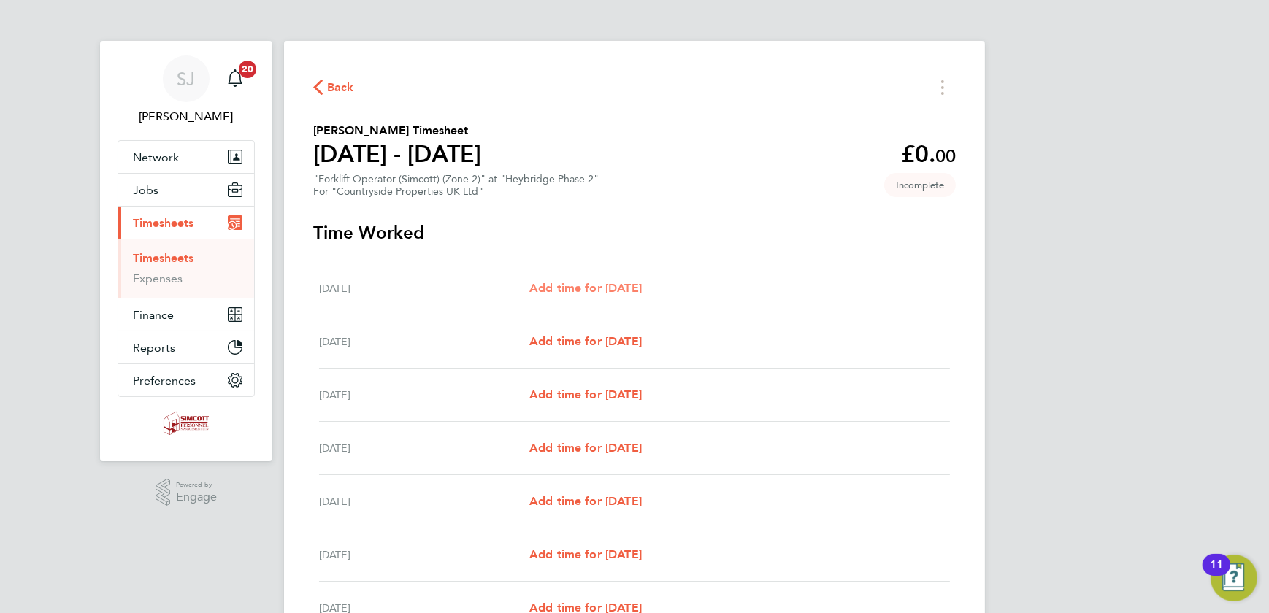
click at [582, 289] on span "Add time for Mon 22 Sep" at bounding box center [585, 288] width 112 height 14
select select "30"
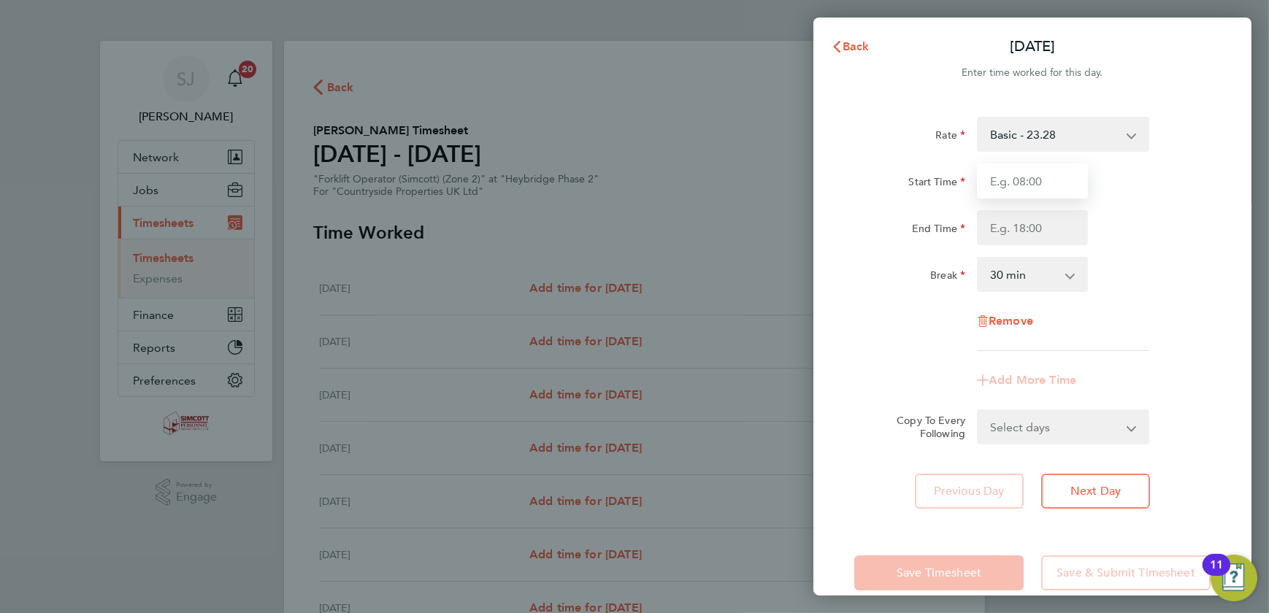
click at [1030, 186] on input "Start Time" at bounding box center [1032, 181] width 111 height 35
type input "07:30"
click at [1030, 234] on input "End Time" at bounding box center [1032, 227] width 111 height 35
type input "17:00"
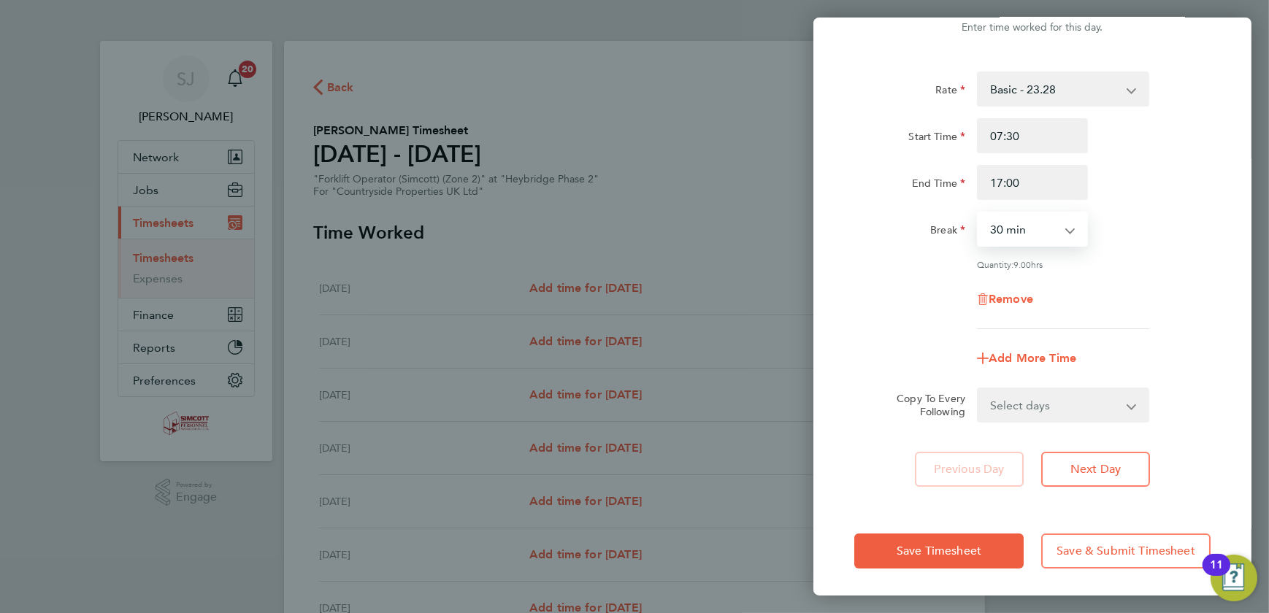
click at [1024, 410] on select "Select days Day Weekday (Mon-Fri) Weekend (Sat-Sun) Tuesday Wednesday Thursday …" at bounding box center [1054, 405] width 153 height 32
select select "WEEKDAY"
click at [978, 389] on select "Select days Day Weekday (Mon-Fri) Weekend (Sat-Sun) Tuesday Wednesday Thursday …" at bounding box center [1054, 405] width 153 height 32
select select "2025-09-28"
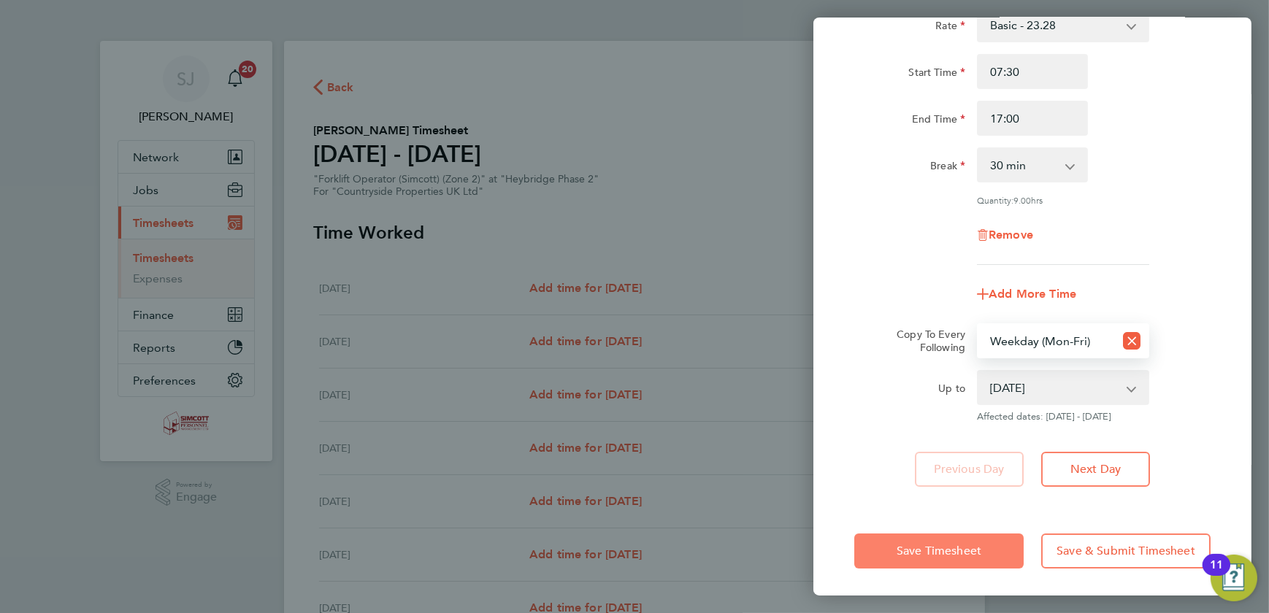
click at [954, 552] on span "Save Timesheet" at bounding box center [939, 551] width 85 height 15
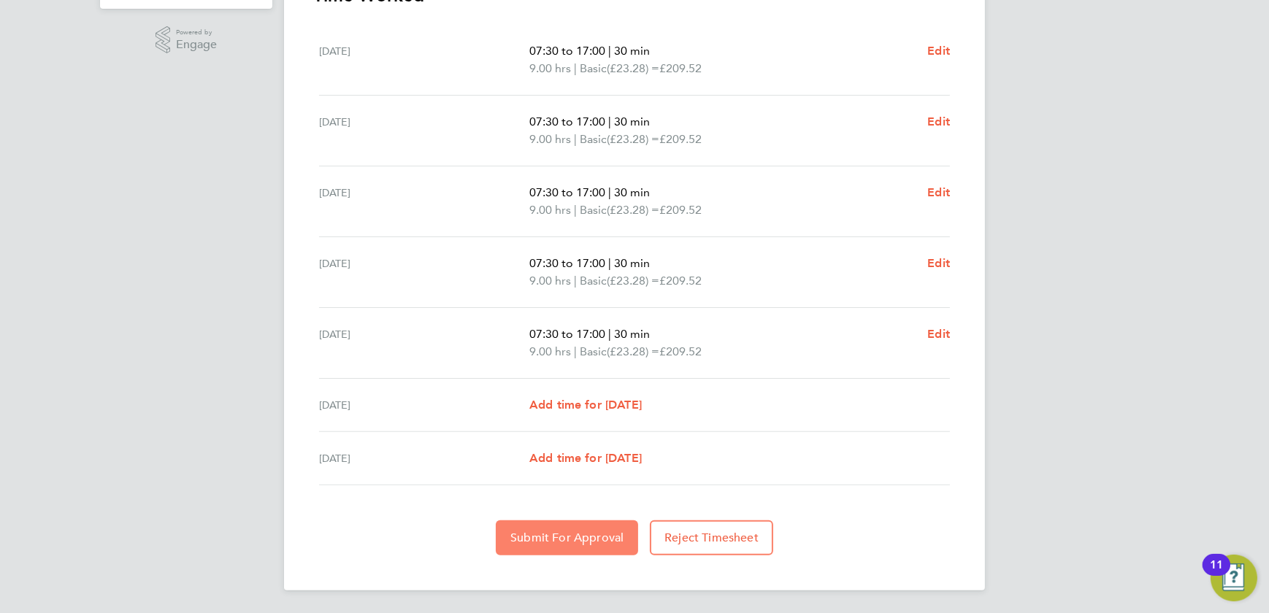
click at [544, 532] on span "Submit For Approval" at bounding box center [566, 538] width 113 height 15
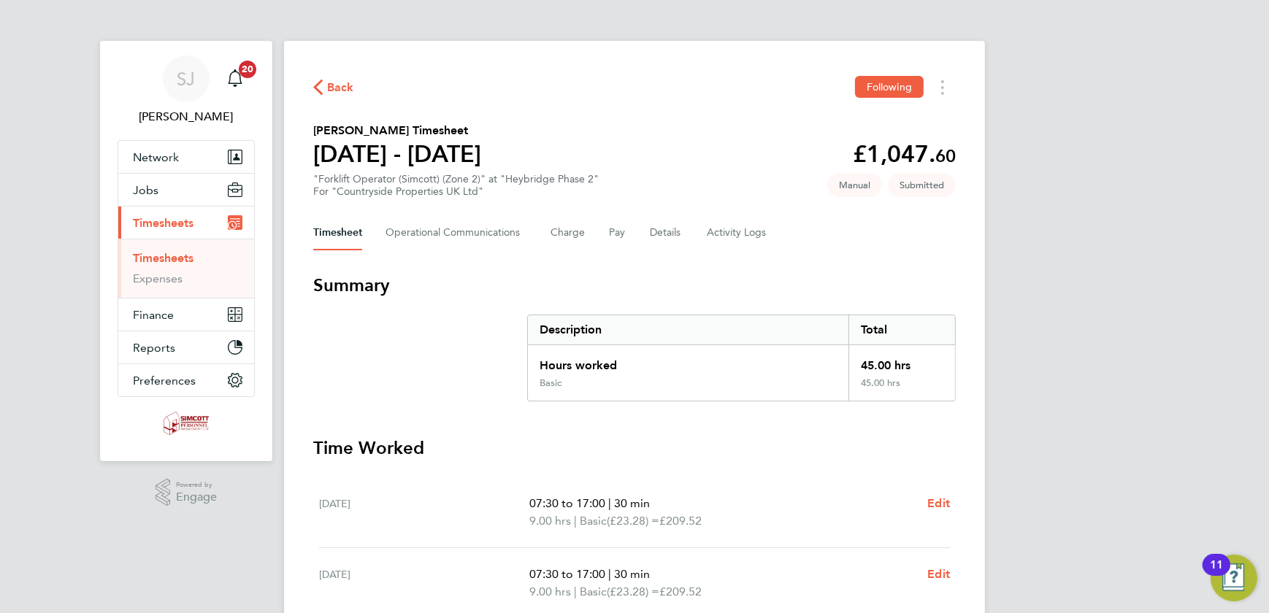
click at [164, 256] on link "Timesheets" at bounding box center [163, 258] width 61 height 14
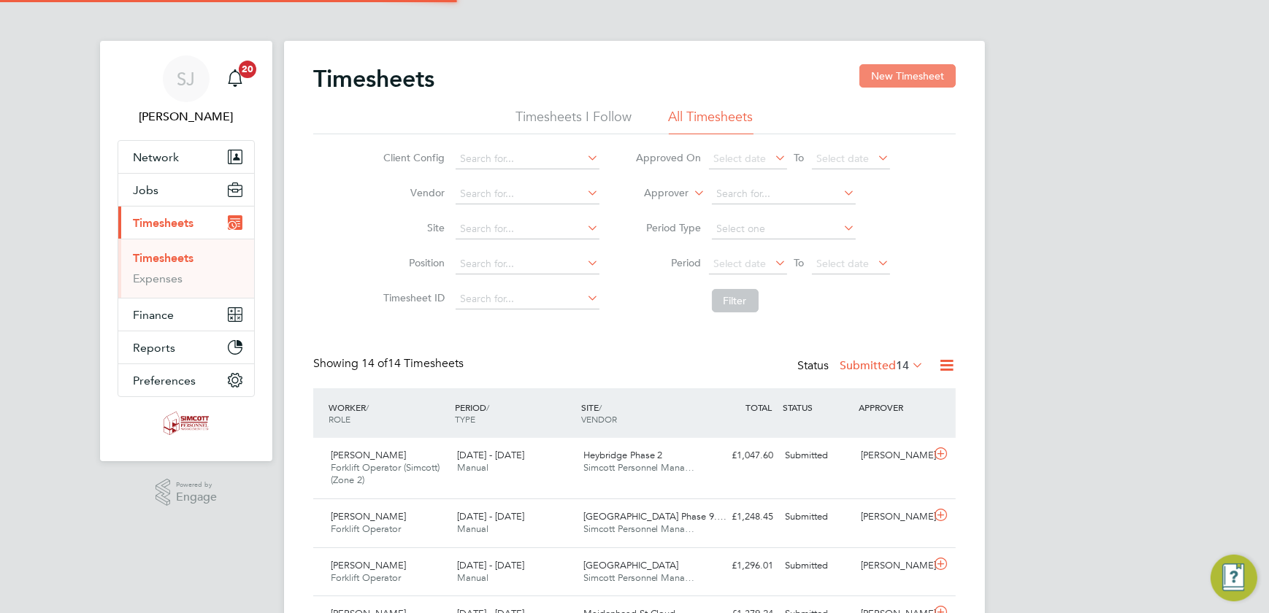
scroll to position [37, 126]
click at [927, 76] on button "New Timesheet" at bounding box center [907, 75] width 96 height 23
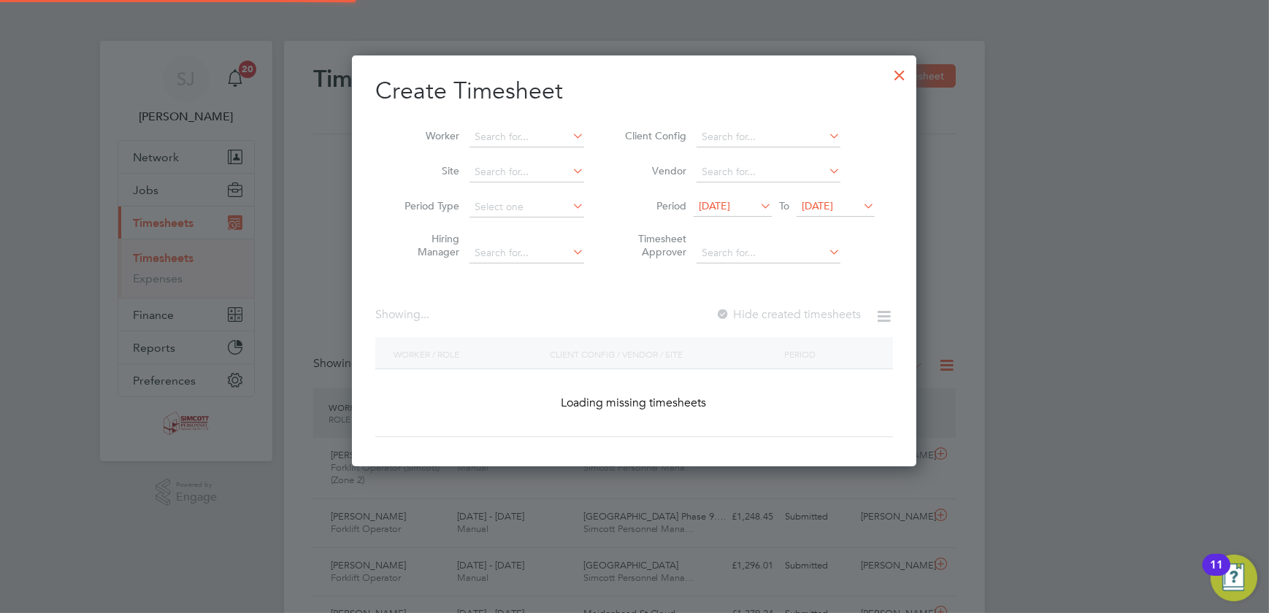
scroll to position [394, 565]
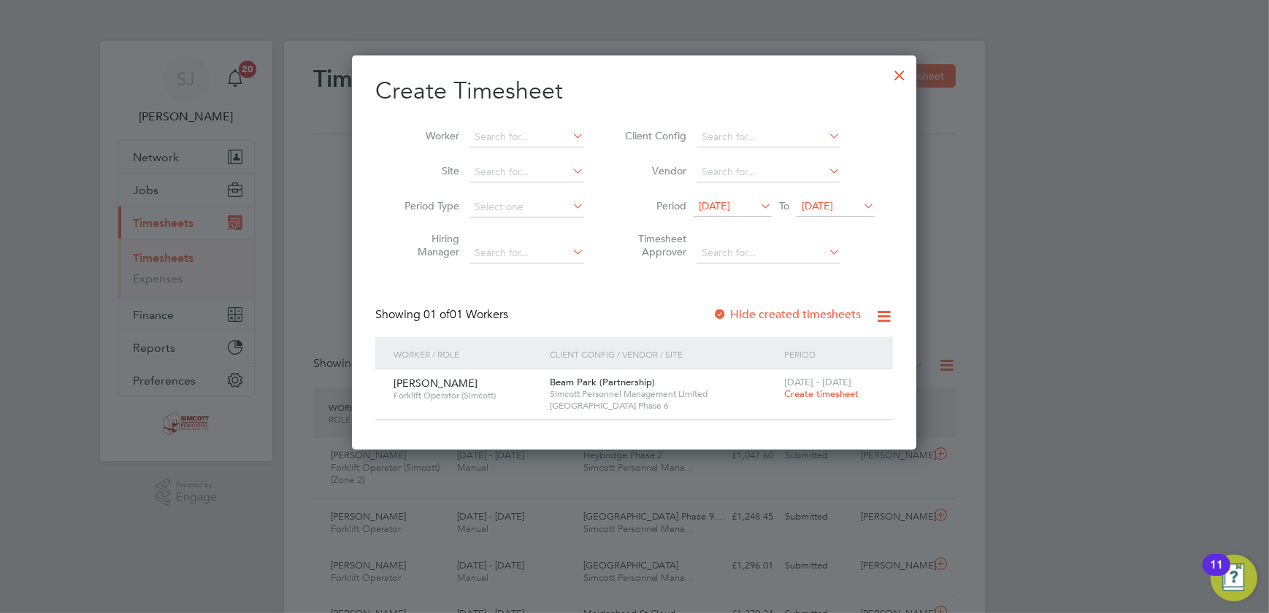
click at [896, 77] on div at bounding box center [899, 71] width 26 height 26
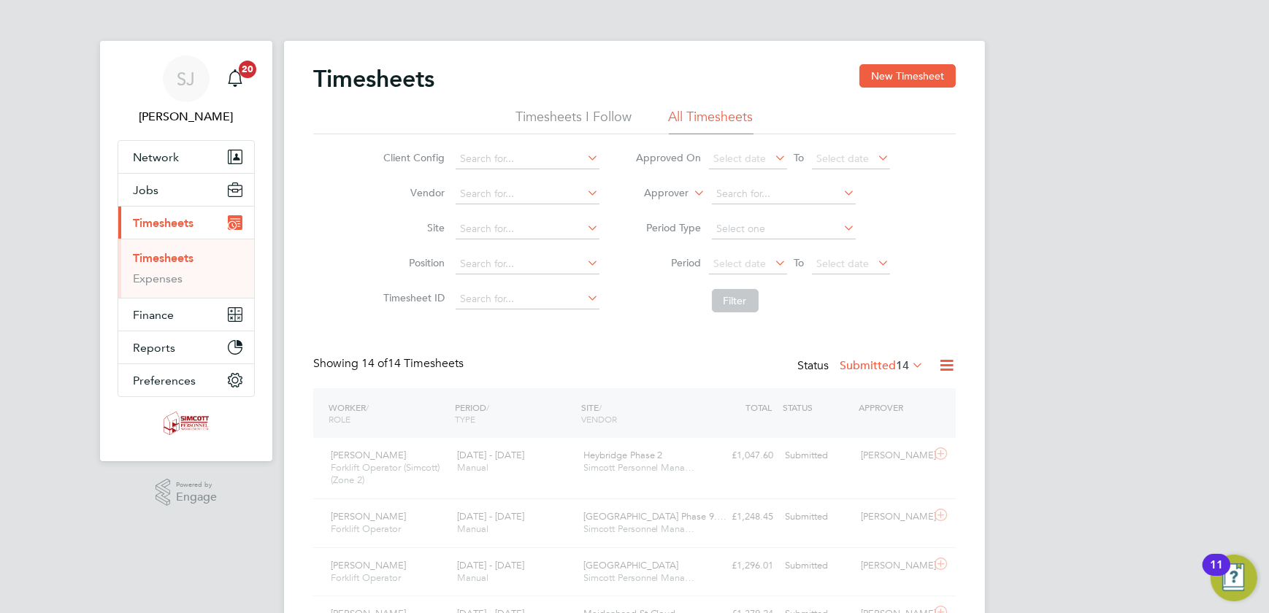
scroll to position [37, 126]
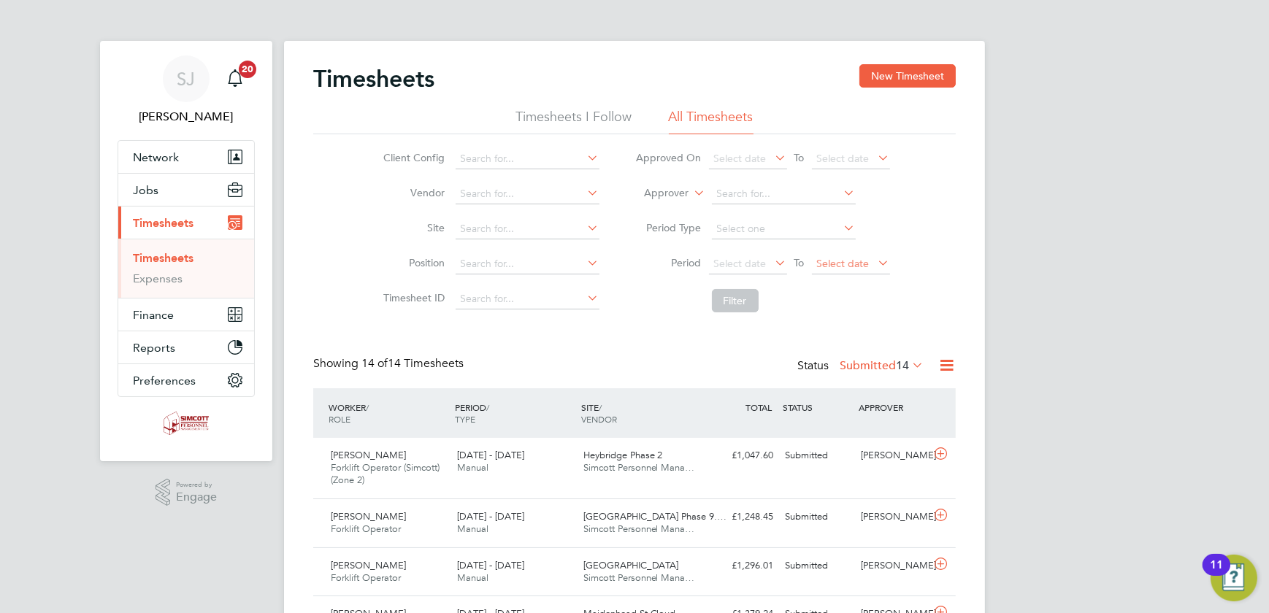
click at [826, 263] on span "Select date" at bounding box center [843, 263] width 53 height 13
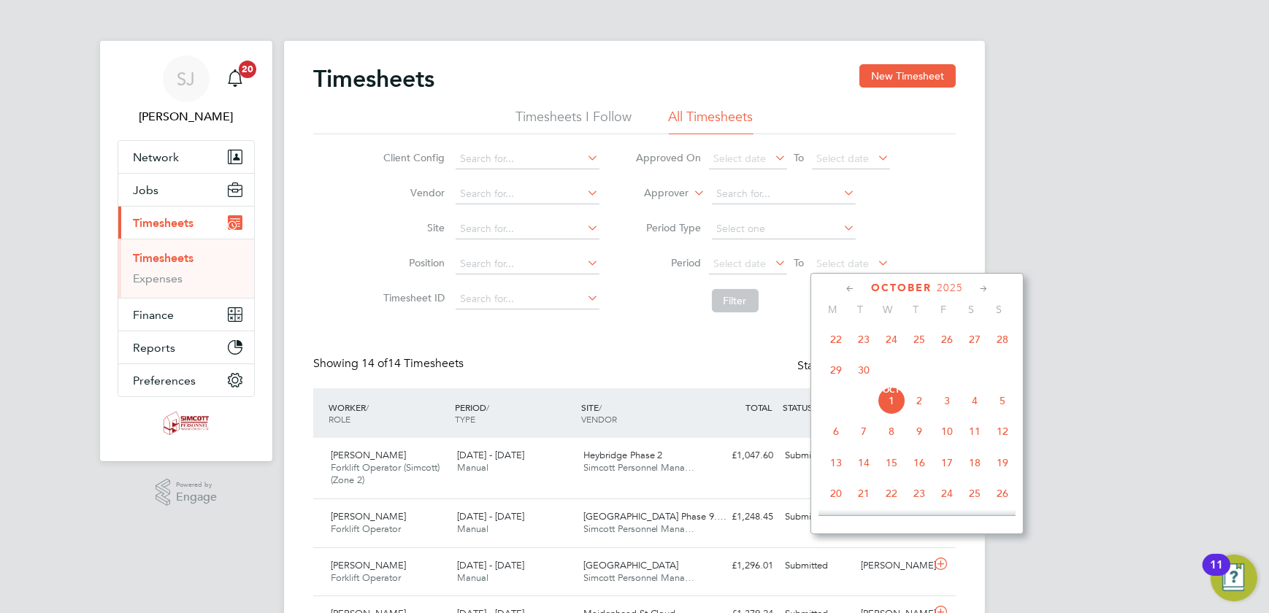
click at [1000, 342] on span "28" at bounding box center [1003, 340] width 28 height 28
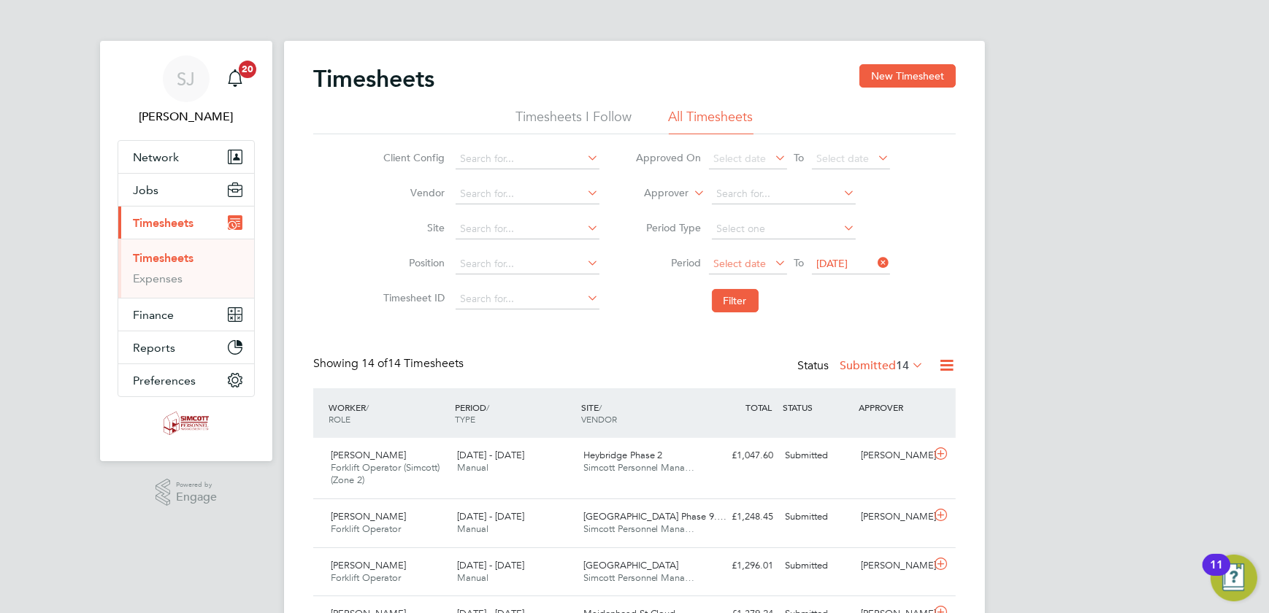
click at [746, 263] on span "Select date" at bounding box center [740, 263] width 53 height 13
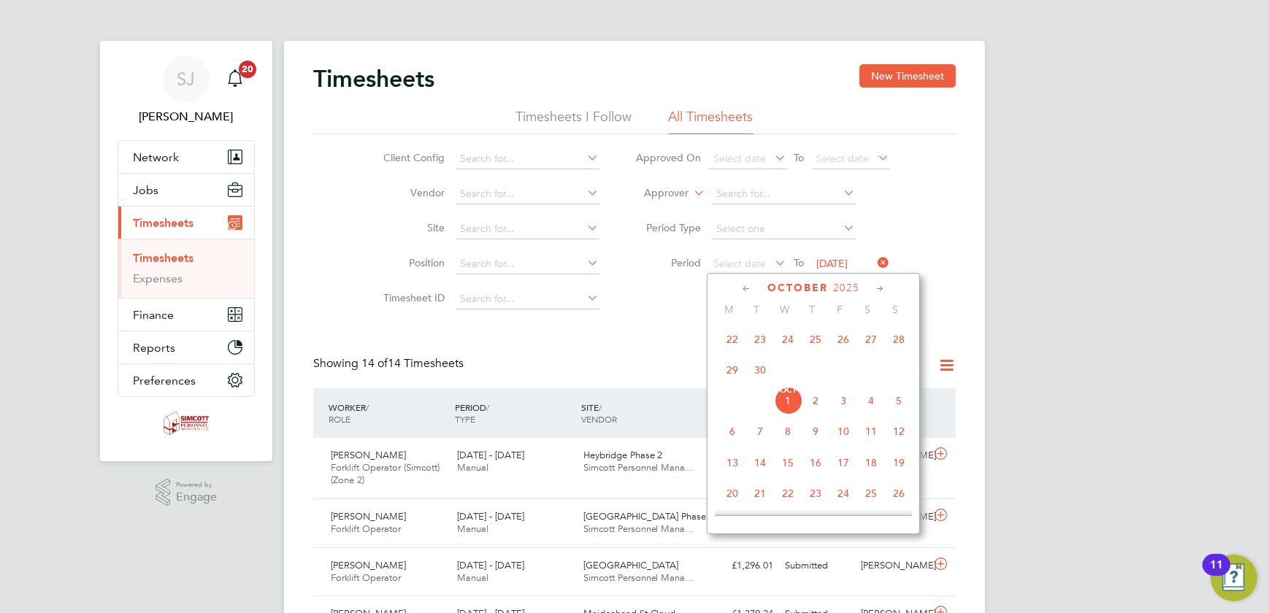
click at [729, 337] on span "22" at bounding box center [733, 340] width 28 height 28
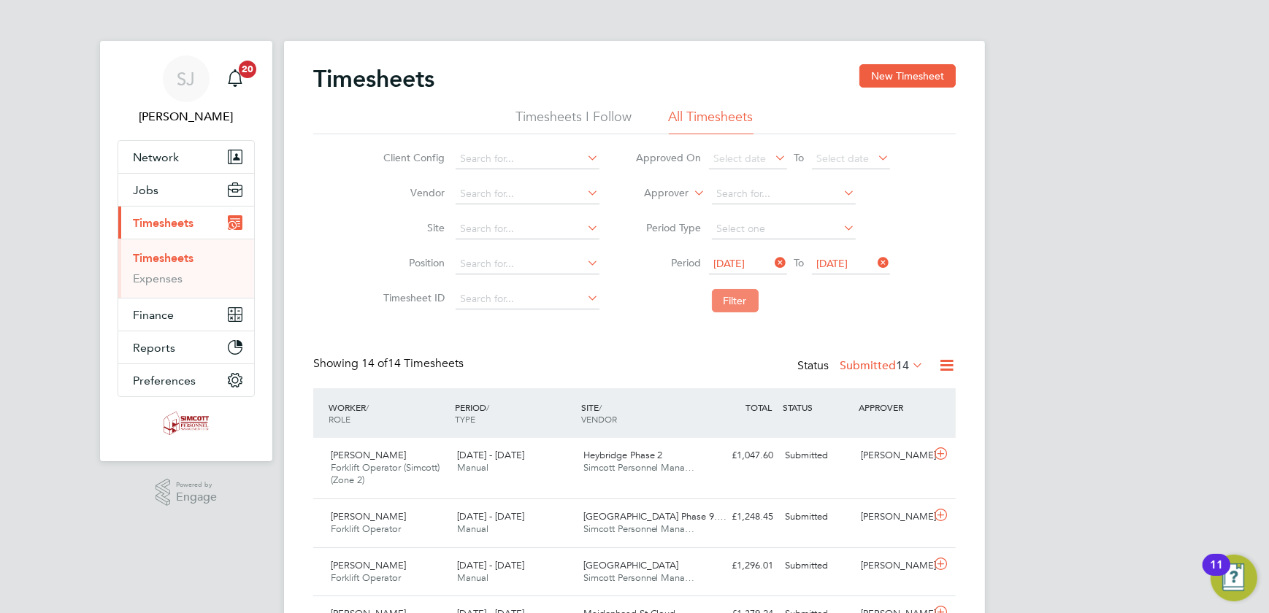
click at [720, 295] on button "Filter" at bounding box center [735, 300] width 47 height 23
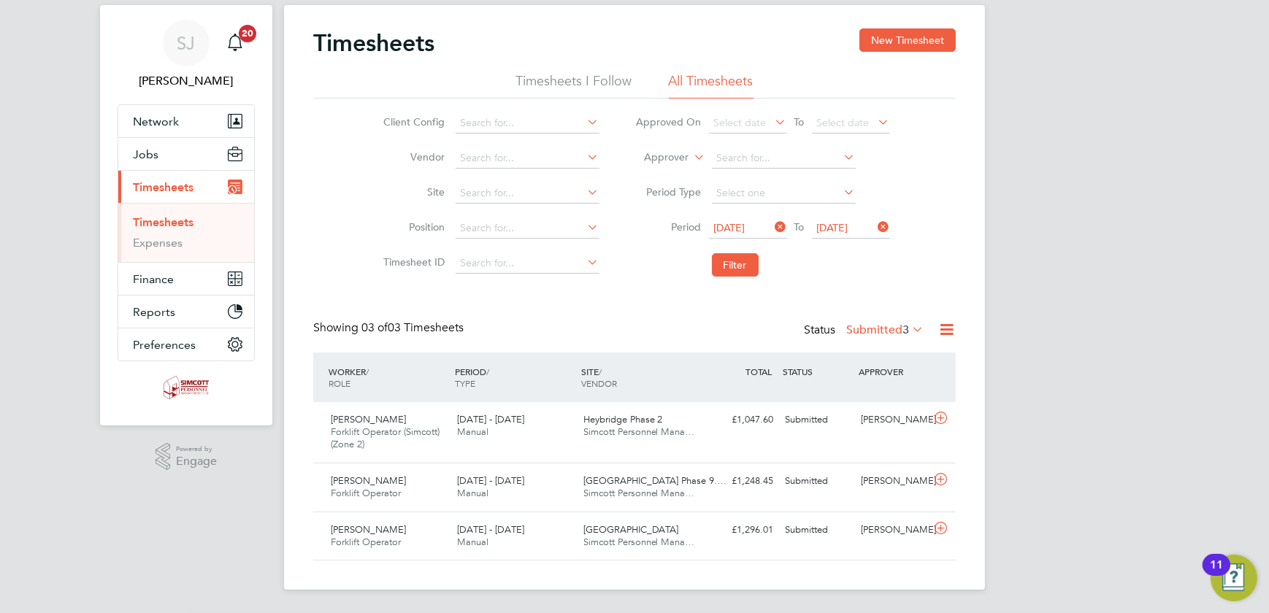
click at [878, 328] on label "Submitted 3" at bounding box center [884, 330] width 77 height 15
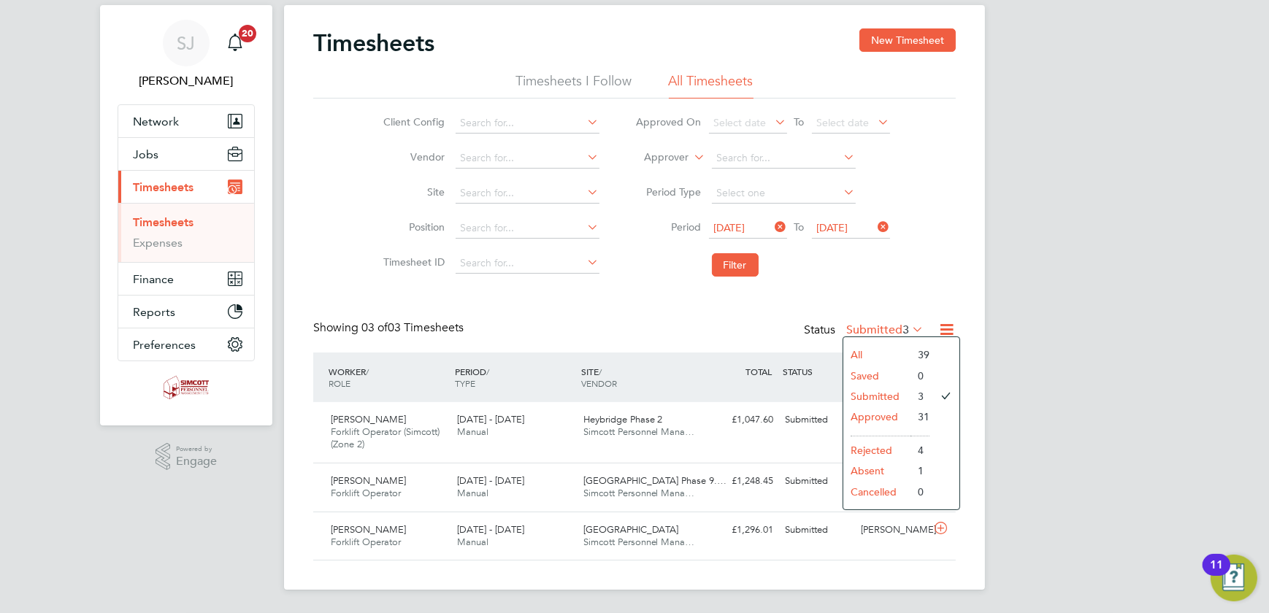
click at [854, 354] on li "All" at bounding box center [876, 355] width 67 height 20
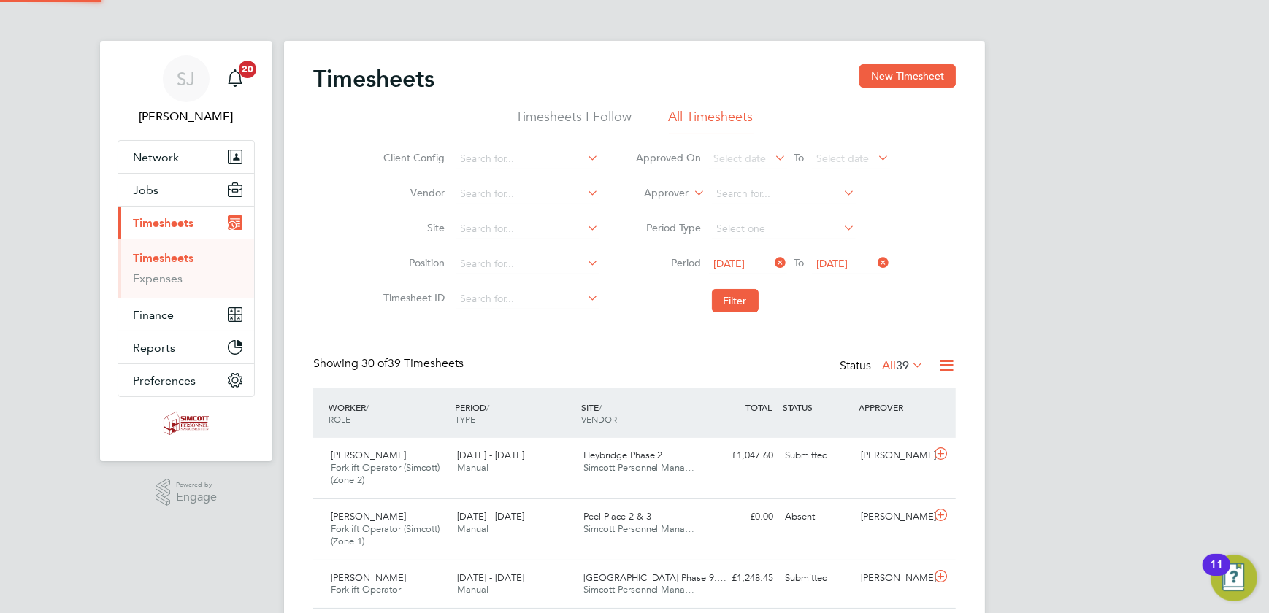
scroll to position [7, 7]
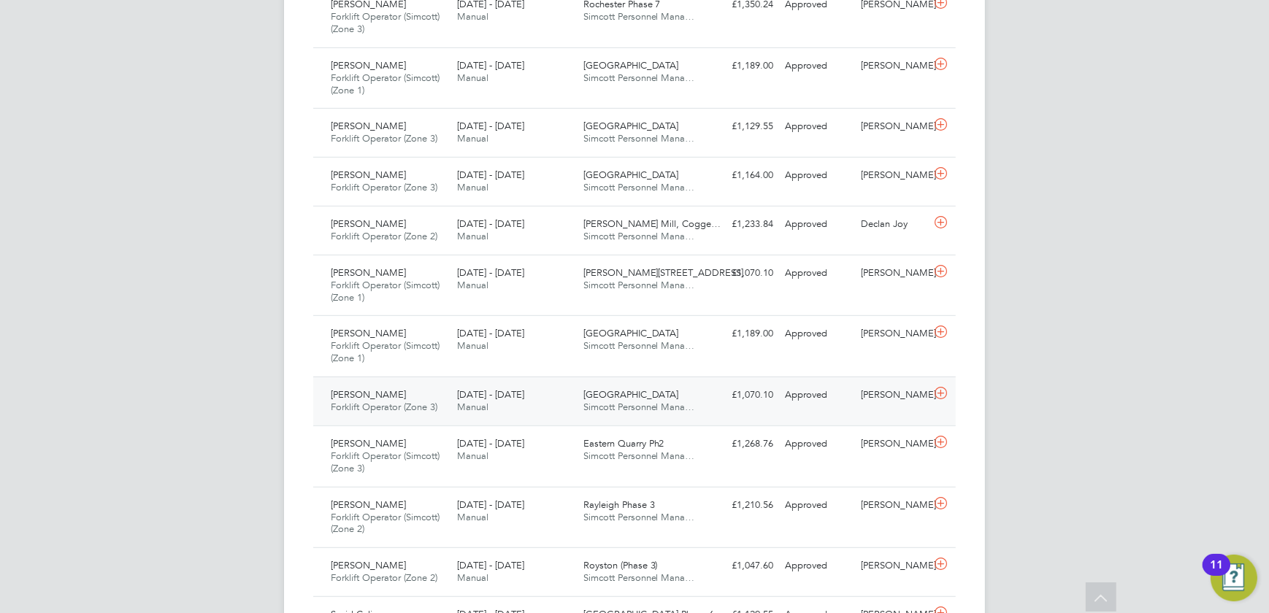
click at [708, 395] on div "£1,070.10 Approved" at bounding box center [741, 395] width 76 height 24
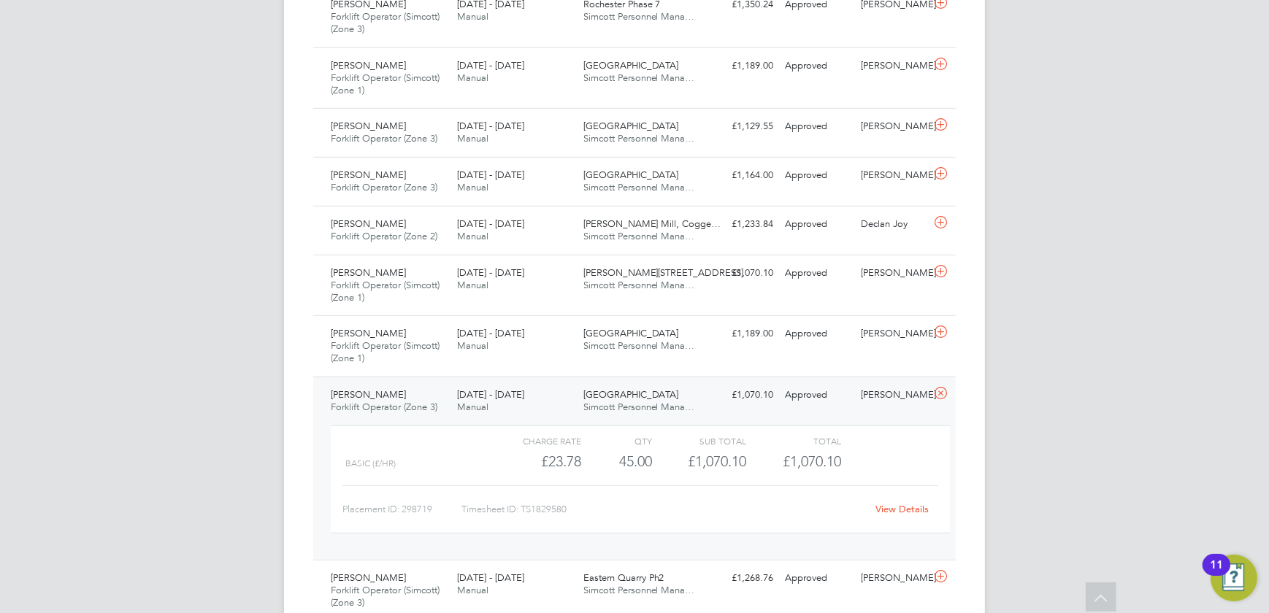
click at [708, 395] on div "£1,070.10 Approved" at bounding box center [741, 395] width 76 height 24
